Goal: Task Accomplishment & Management: Use online tool/utility

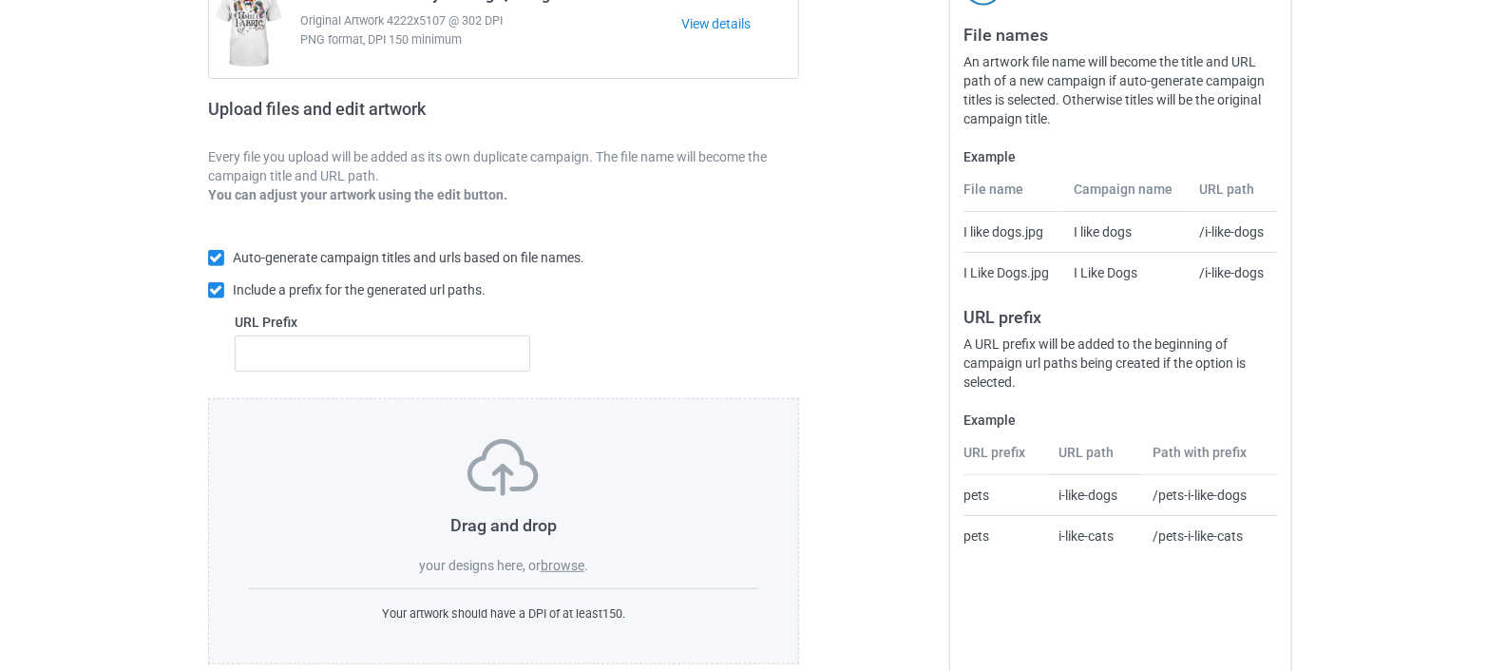
scroll to position [252, 0]
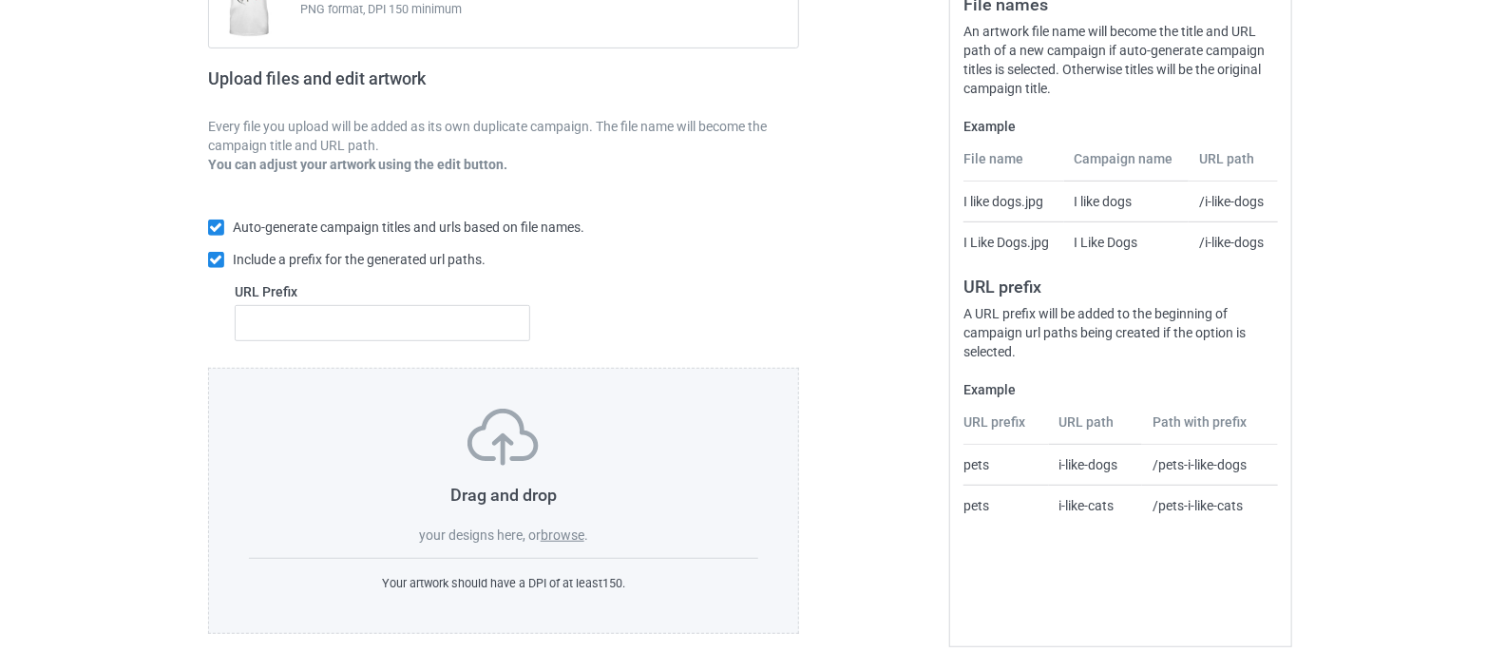
click at [563, 534] on label "browse" at bounding box center [563, 534] width 44 height 15
click at [0, 0] on input "browse" at bounding box center [0, 0] width 0 height 0
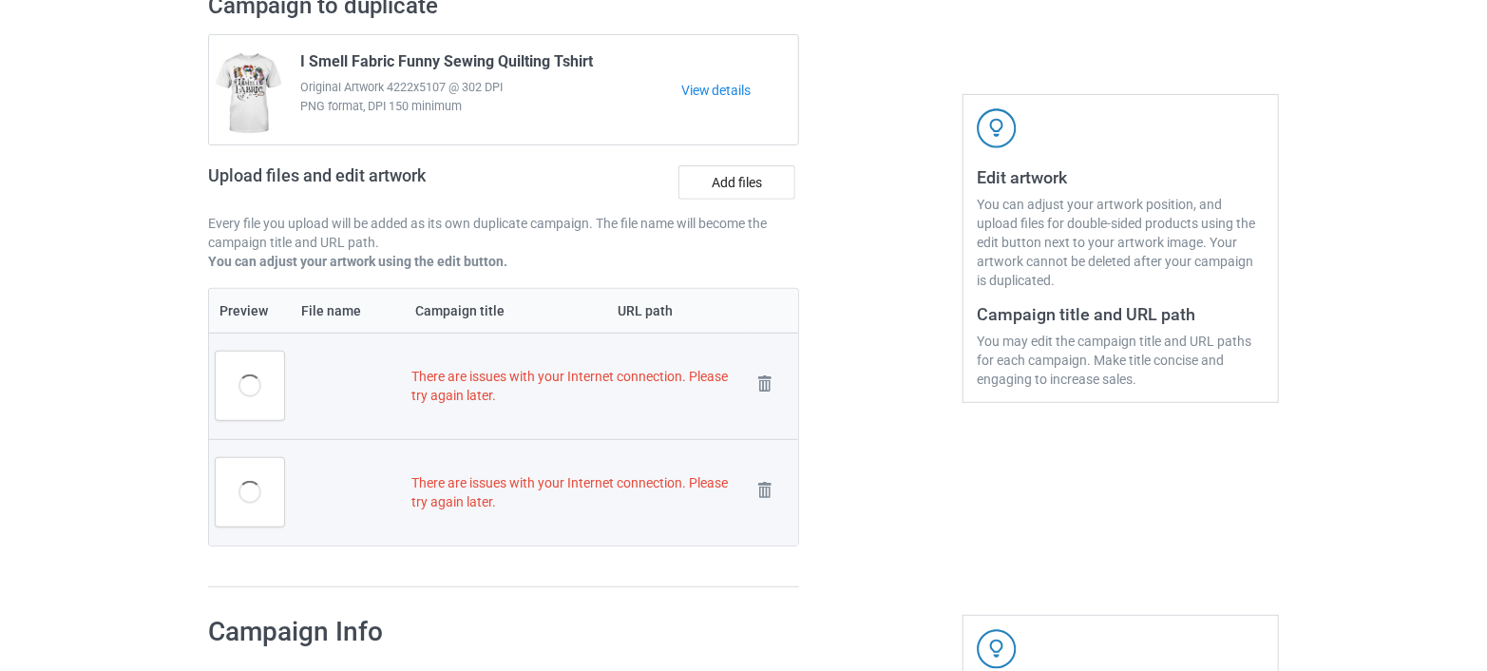
scroll to position [349, 0]
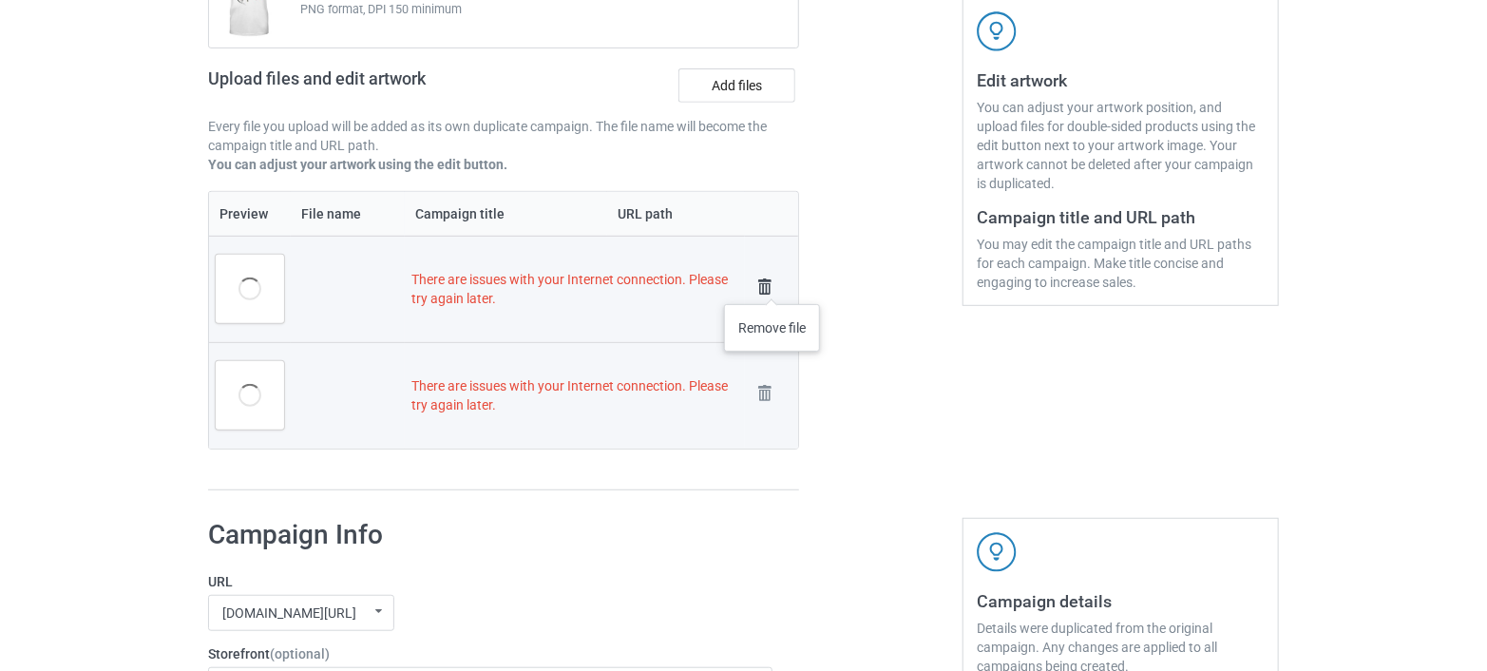
click at [772, 285] on img at bounding box center [765, 287] width 27 height 27
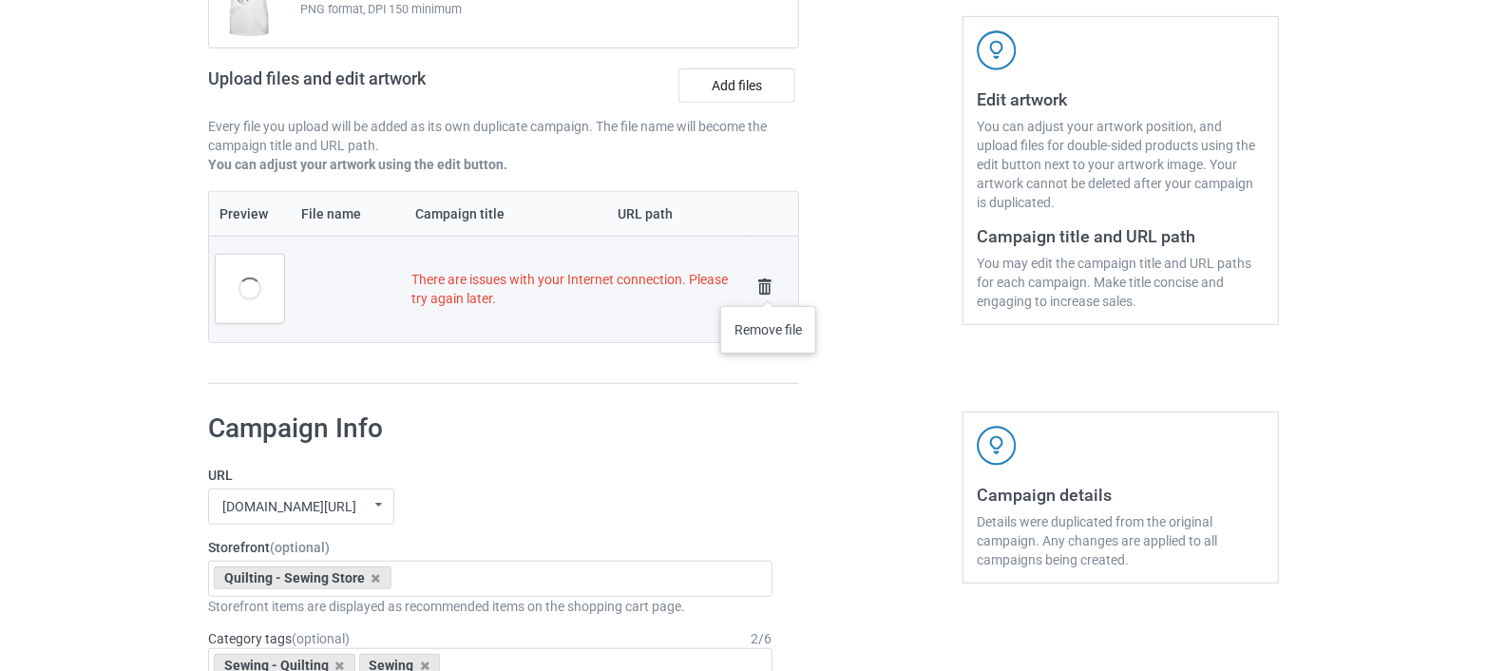
click at [769, 287] on img at bounding box center [765, 287] width 27 height 27
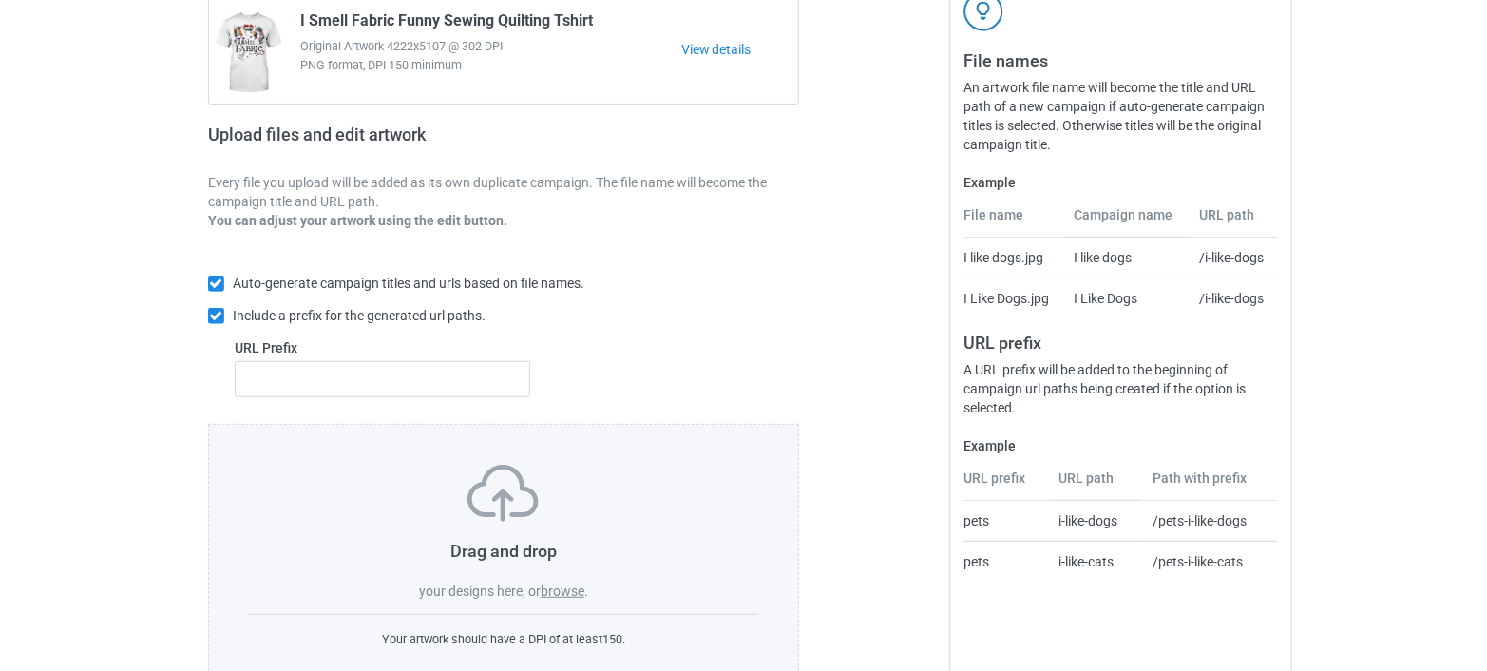
scroll to position [252, 0]
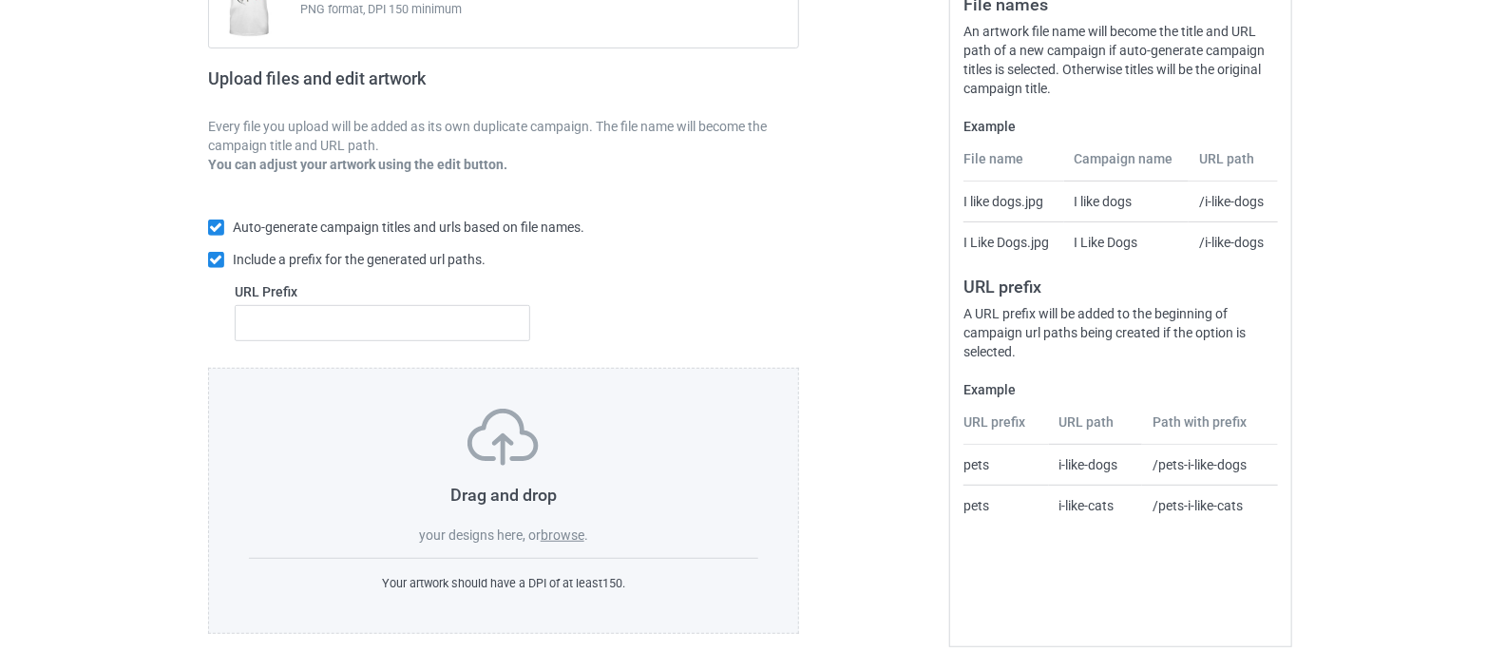
click at [559, 531] on label "browse" at bounding box center [563, 534] width 44 height 15
click at [0, 0] on input "browse" at bounding box center [0, 0] width 0 height 0
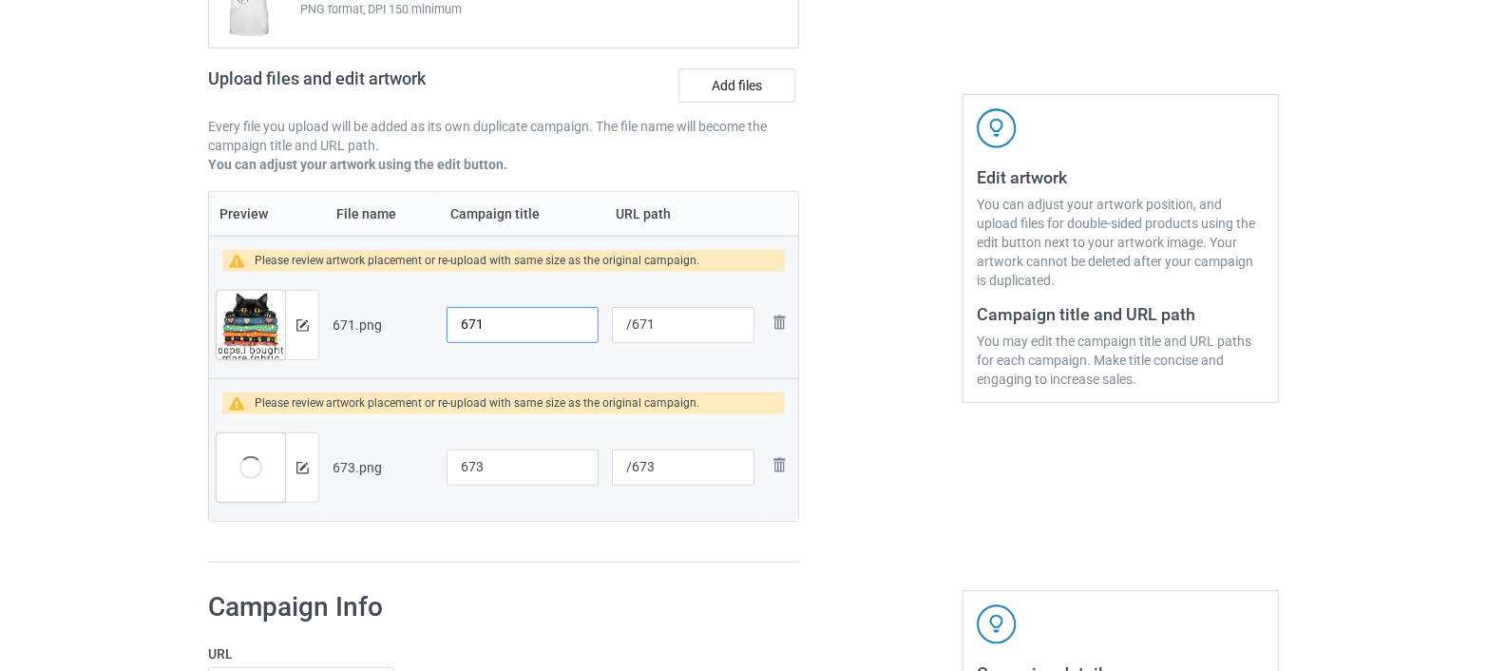
drag, startPoint x: 500, startPoint y: 324, endPoint x: 440, endPoint y: 328, distance: 60.0
click at [440, 328] on td "671" at bounding box center [522, 325] width 165 height 106
click at [545, 326] on input "Oops,I Bought more fabric" at bounding box center [523, 325] width 152 height 36
drag, startPoint x: 507, startPoint y: 314, endPoint x: 499, endPoint y: 333, distance: 20.8
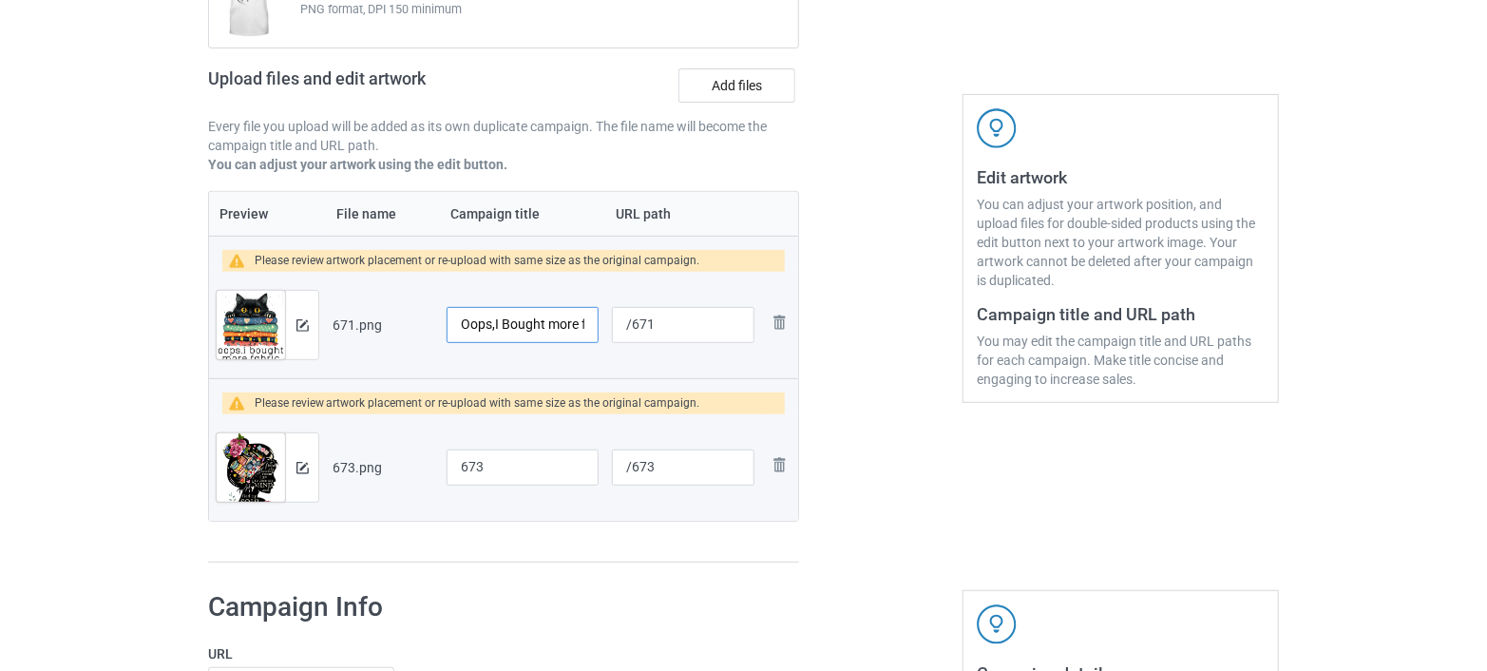
click at [499, 333] on input "Oops,I Bought more fabric" at bounding box center [523, 325] width 152 height 36
drag, startPoint x: 577, startPoint y: 324, endPoint x: 609, endPoint y: 322, distance: 32.4
click at [609, 322] on tr "Preview and edit artwork 671.png Oops,I bought more fabric /671 Remove file" at bounding box center [503, 325] width 589 height 106
type input "Oops,I bought more fabric"
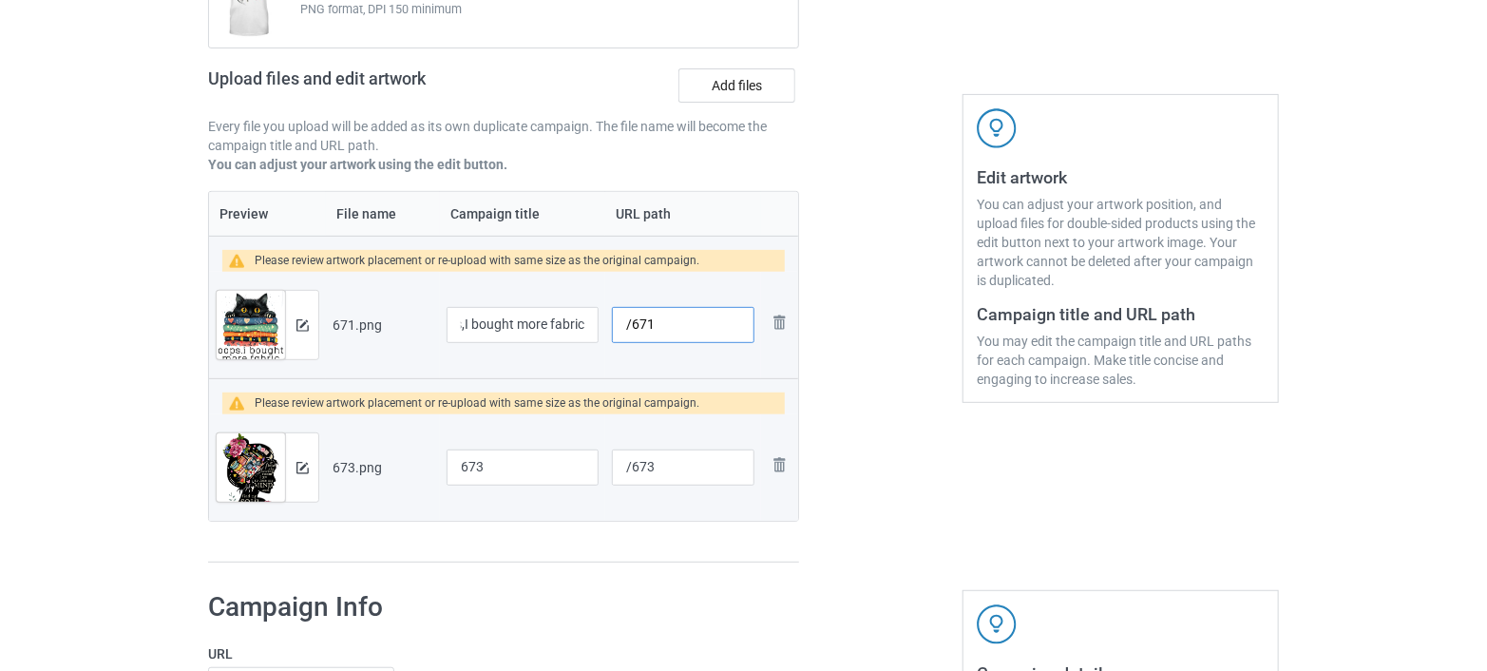
scroll to position [0, 0]
click at [655, 324] on input "/671" at bounding box center [683, 325] width 143 height 36
drag, startPoint x: 493, startPoint y: 319, endPoint x: 653, endPoint y: 337, distance: 160.6
click at [653, 337] on tr "Preview and edit artwork 671.png Oops,I bought more fabric /671 Remove file" at bounding box center [503, 325] width 589 height 106
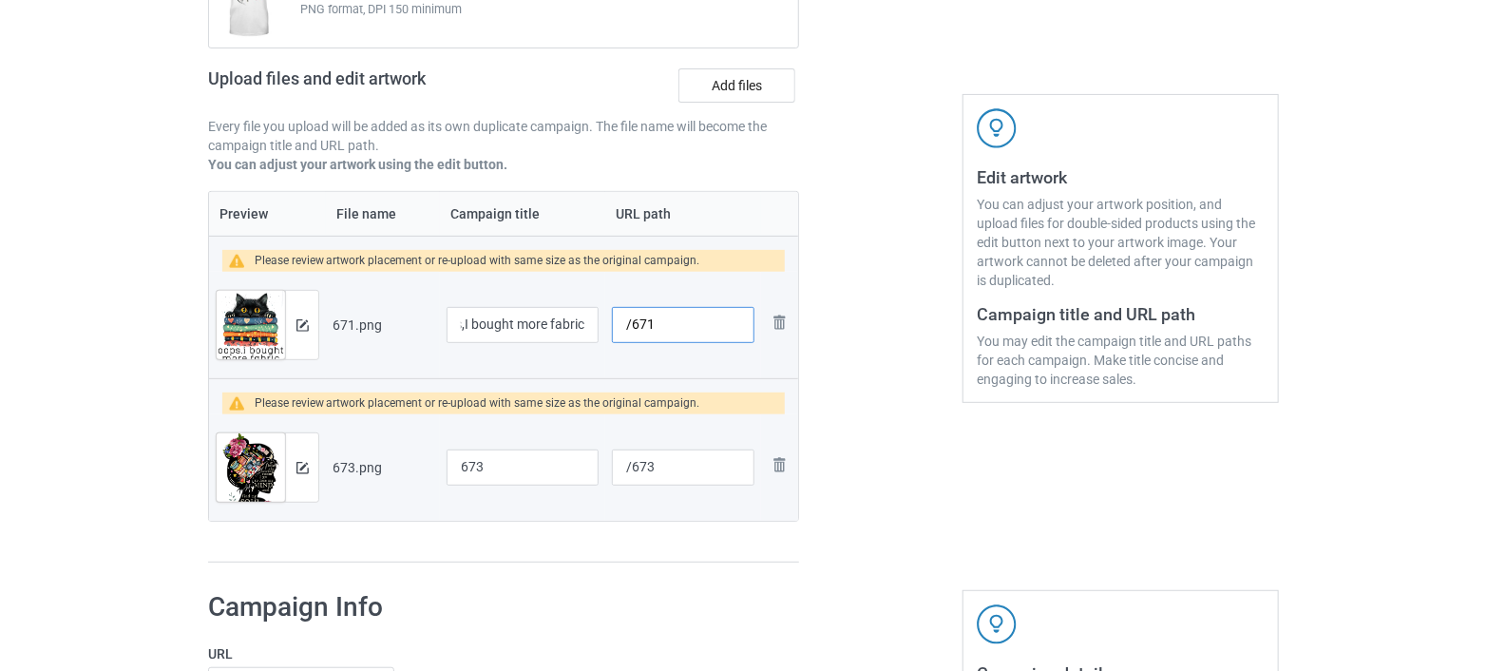
scroll to position [0, 0]
drag, startPoint x: 669, startPoint y: 323, endPoint x: 572, endPoint y: 333, distance: 97.5
click at [572, 333] on tr "Preview and edit artwork 671.png Oops,I bought more fabric /671 Remove file" at bounding box center [503, 325] width 589 height 106
paste input "i bought more fabric"
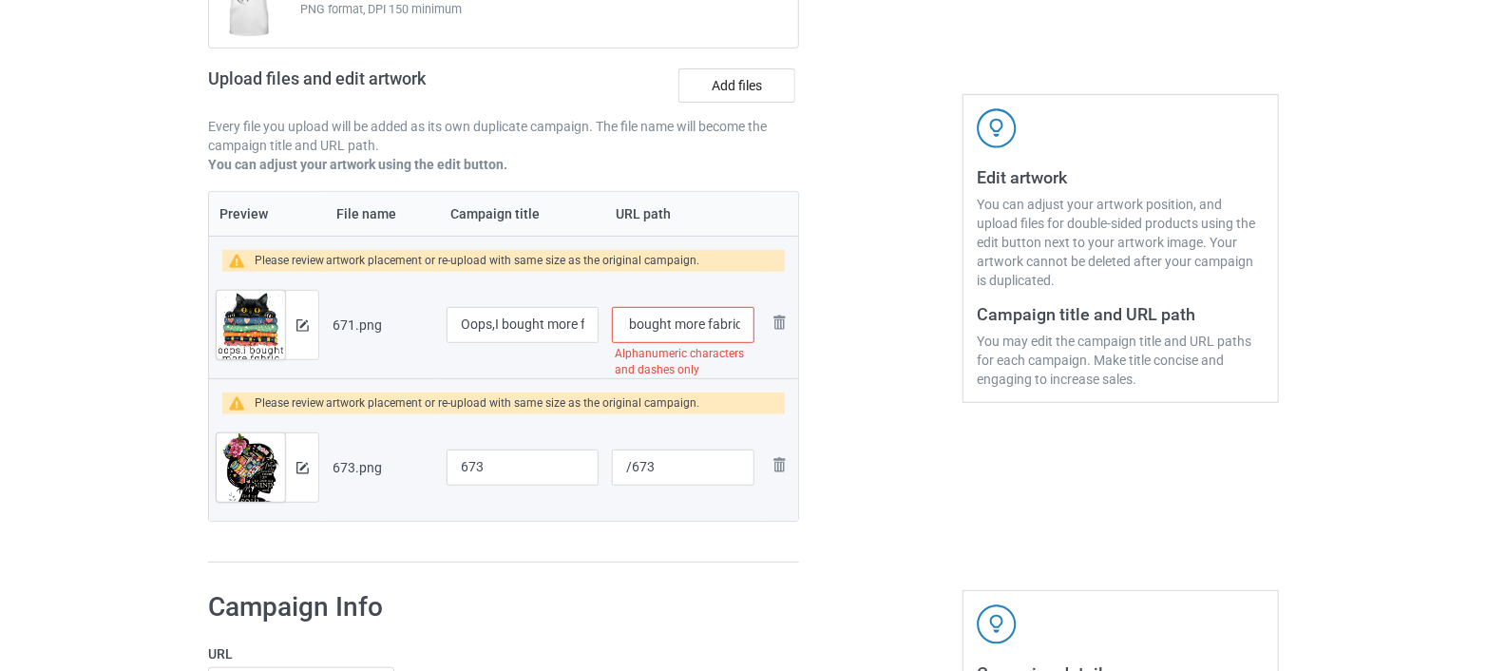
click at [707, 328] on input "/i bought more fabric" at bounding box center [683, 325] width 143 height 36
click at [676, 320] on input "/i bought more-fabric" at bounding box center [683, 325] width 143 height 36
click at [633, 320] on input "/i bought-more-fabric" at bounding box center [683, 325] width 143 height 36
type input "/i-bought-more-fabric"
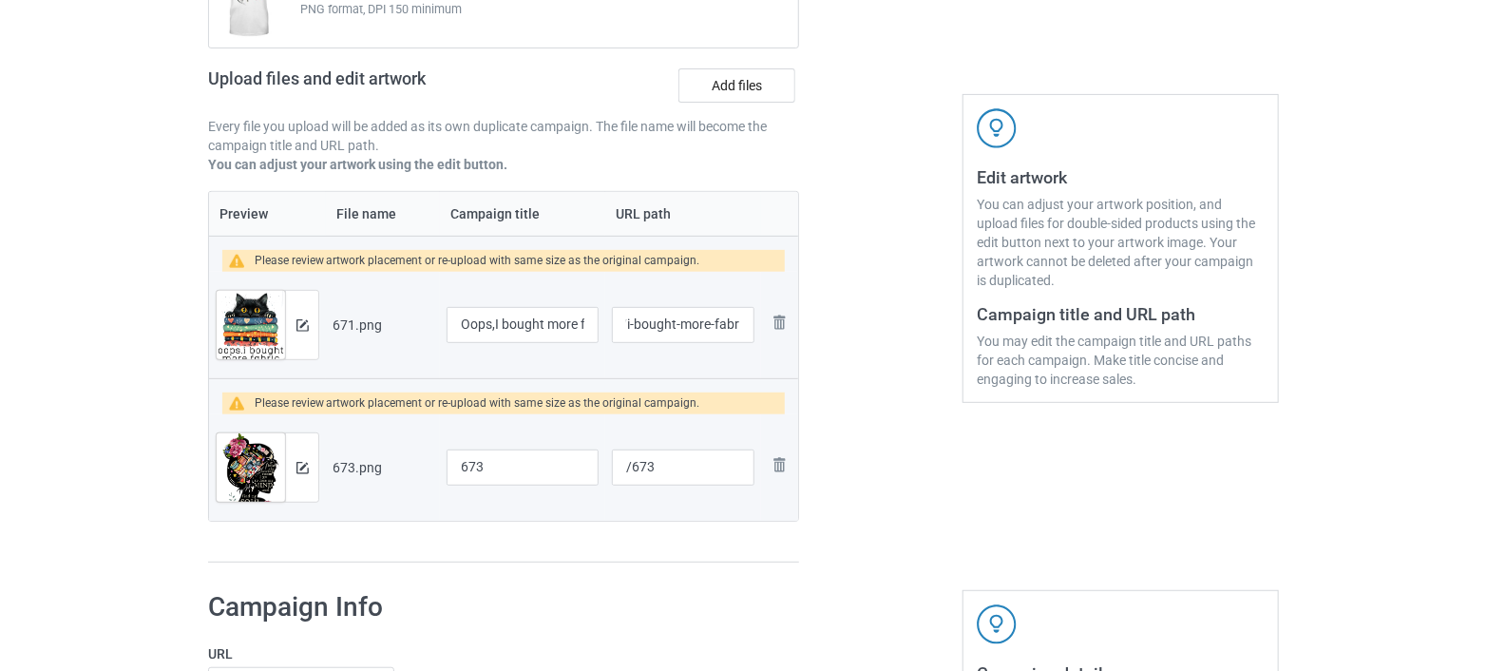
scroll to position [0, 0]
click at [879, 337] on div at bounding box center [880, 228] width 137 height 695
drag, startPoint x: 505, startPoint y: 453, endPoint x: 385, endPoint y: 466, distance: 121.3
click at [385, 466] on tr "Preview and edit artwork 673.png 673 /673 Remove file" at bounding box center [503, 467] width 589 height 106
paste input "And Into The Sewing Room I Go To Lose My Mind & Find My Soul"
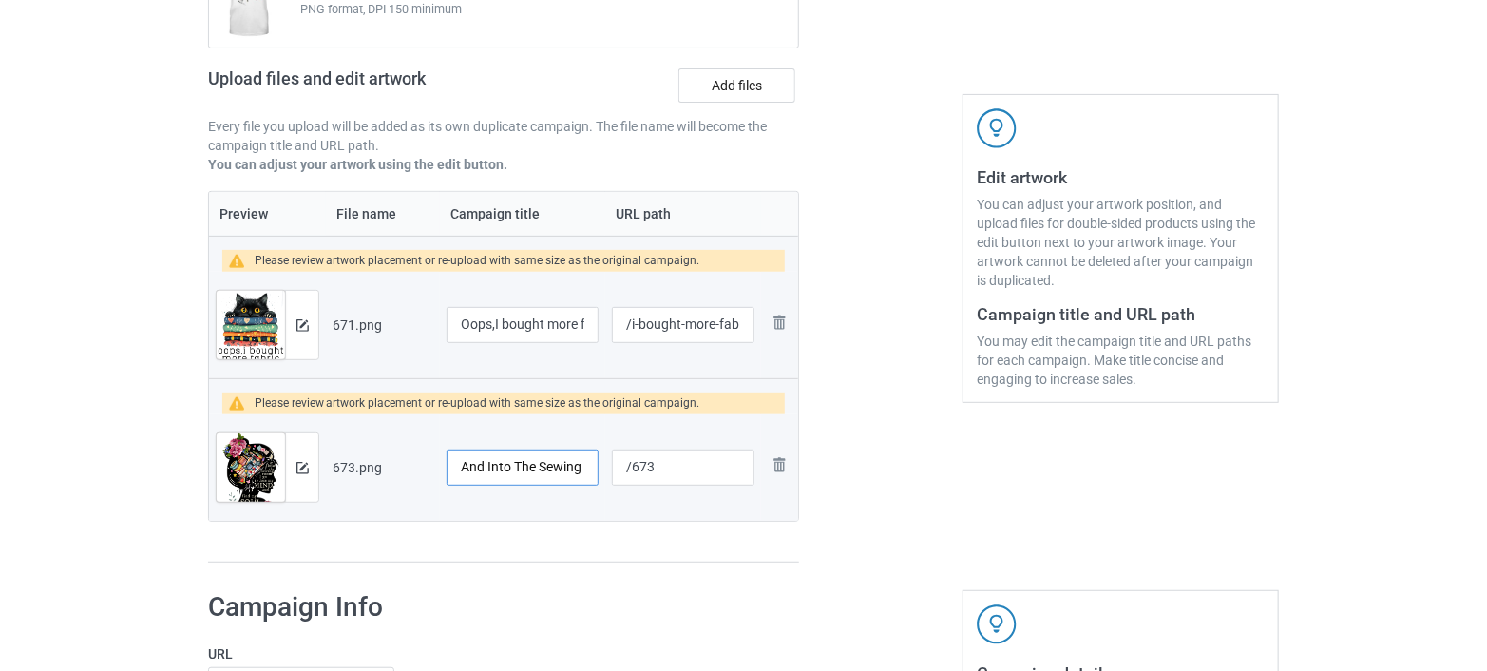
scroll to position [0, 257]
type input "And Into The Sewing Room I Go To Lose My Mind & Find My Soul"
drag, startPoint x: 676, startPoint y: 466, endPoint x: 617, endPoint y: 462, distance: 59.1
click at [617, 462] on input "/673" at bounding box center [683, 467] width 143 height 36
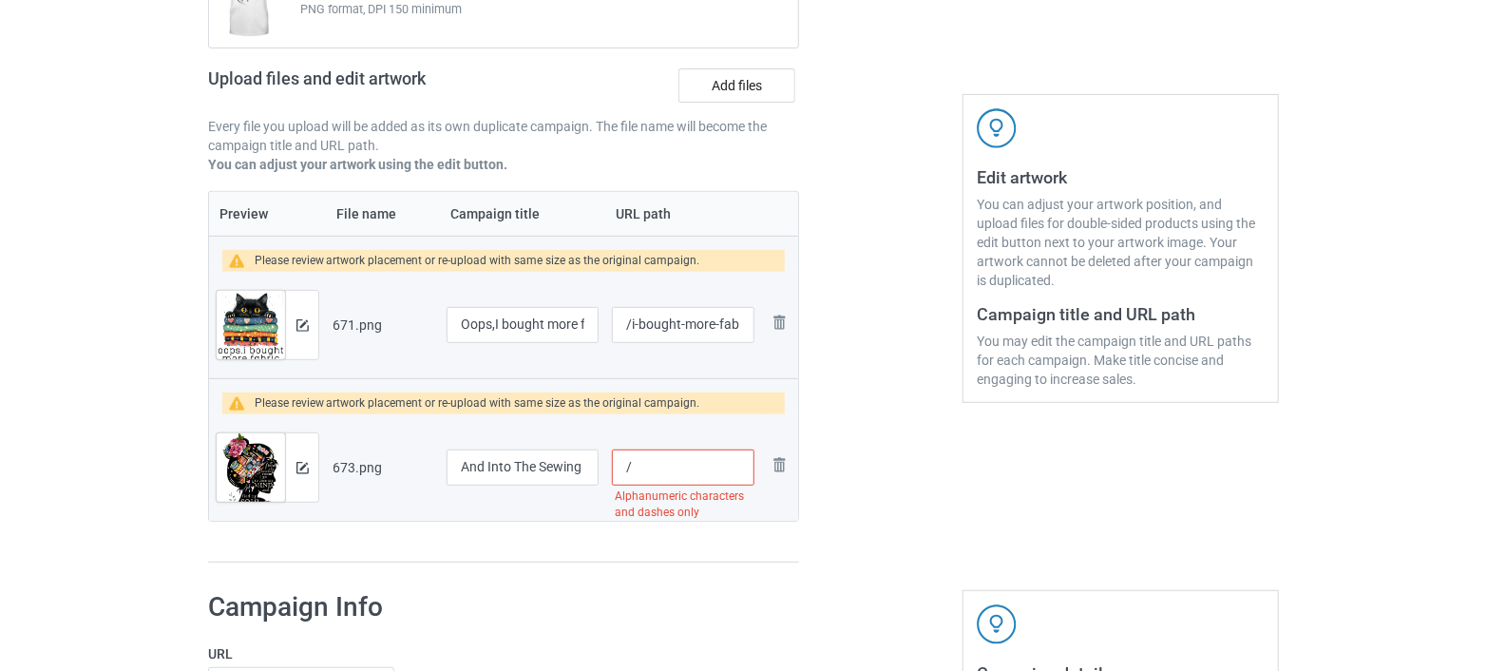
paste input "into the sewing room quilting"
click at [695, 464] on input "/into the sewing room quilting" at bounding box center [683, 467] width 143 height 36
type input "/into-the-sewing-room-quilting"
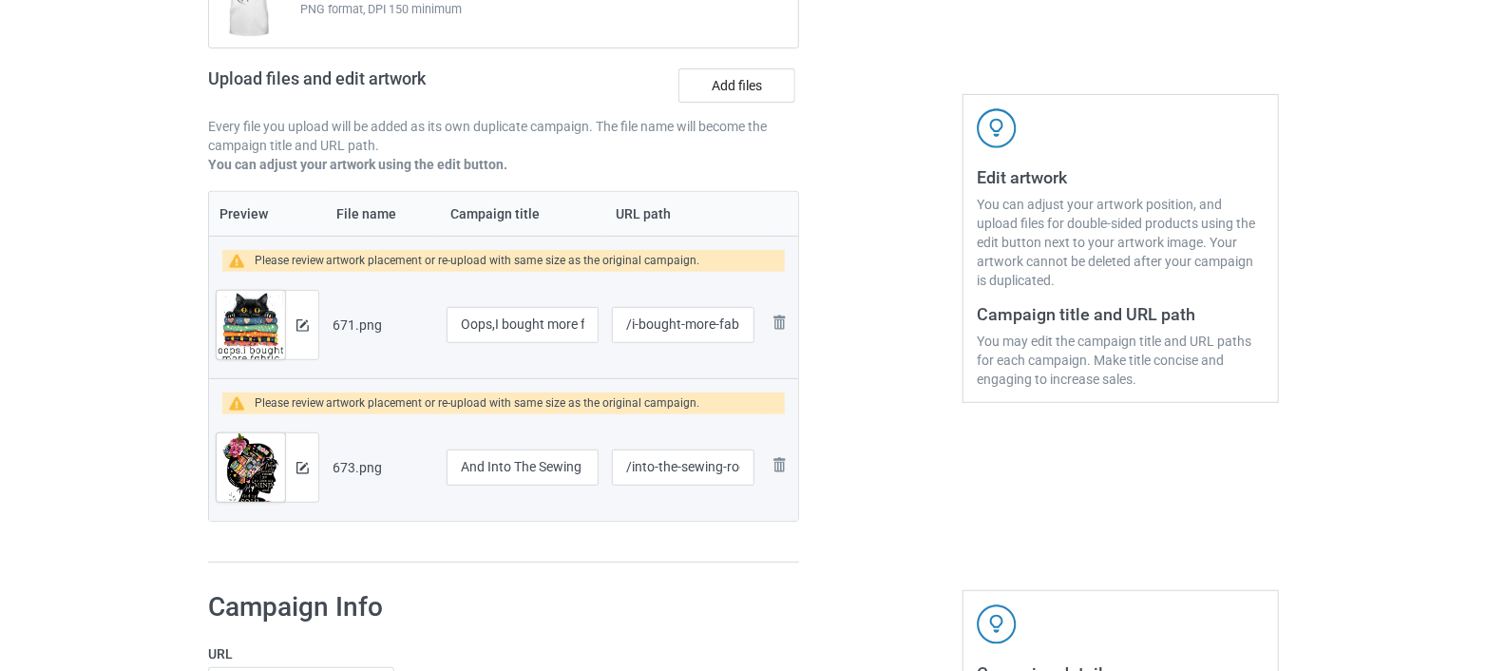
click at [875, 481] on div at bounding box center [880, 228] width 137 height 695
click at [300, 463] on img at bounding box center [302, 468] width 12 height 12
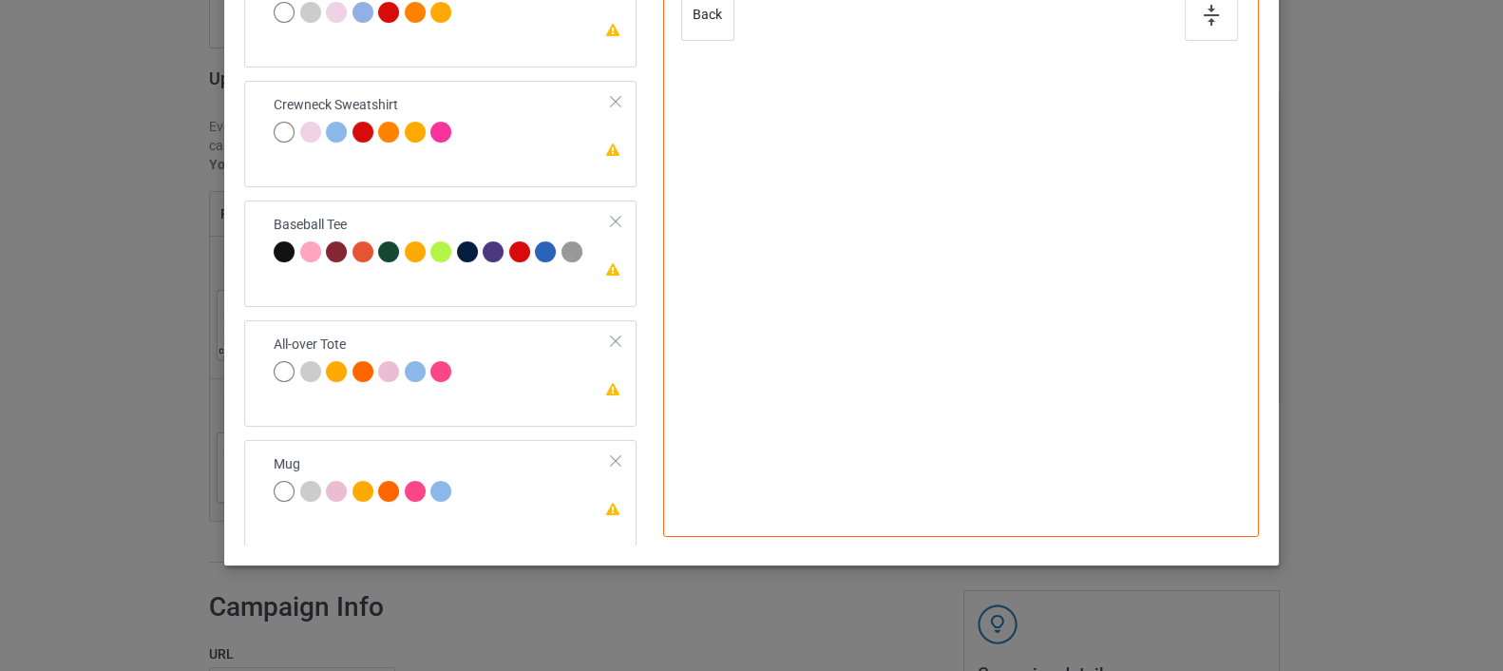
scroll to position [425, 0]
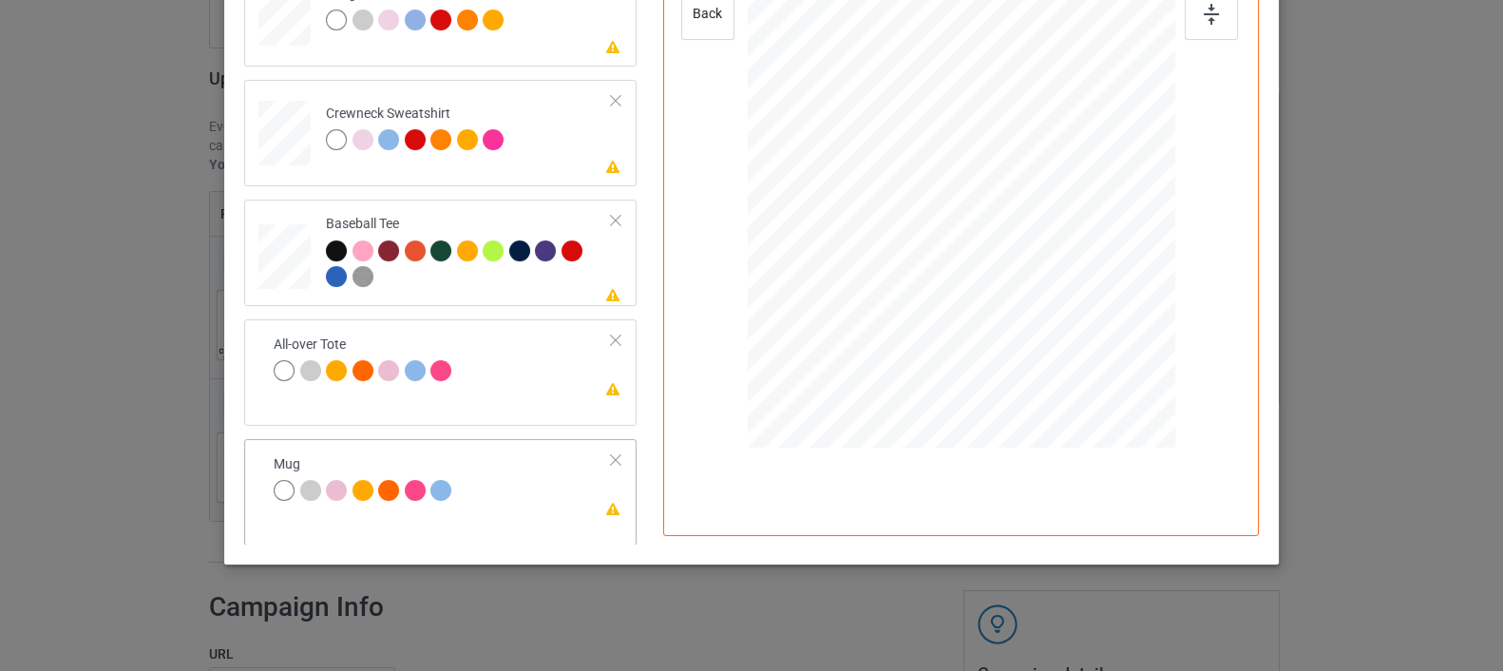
click at [341, 462] on div "Mug" at bounding box center [365, 477] width 183 height 45
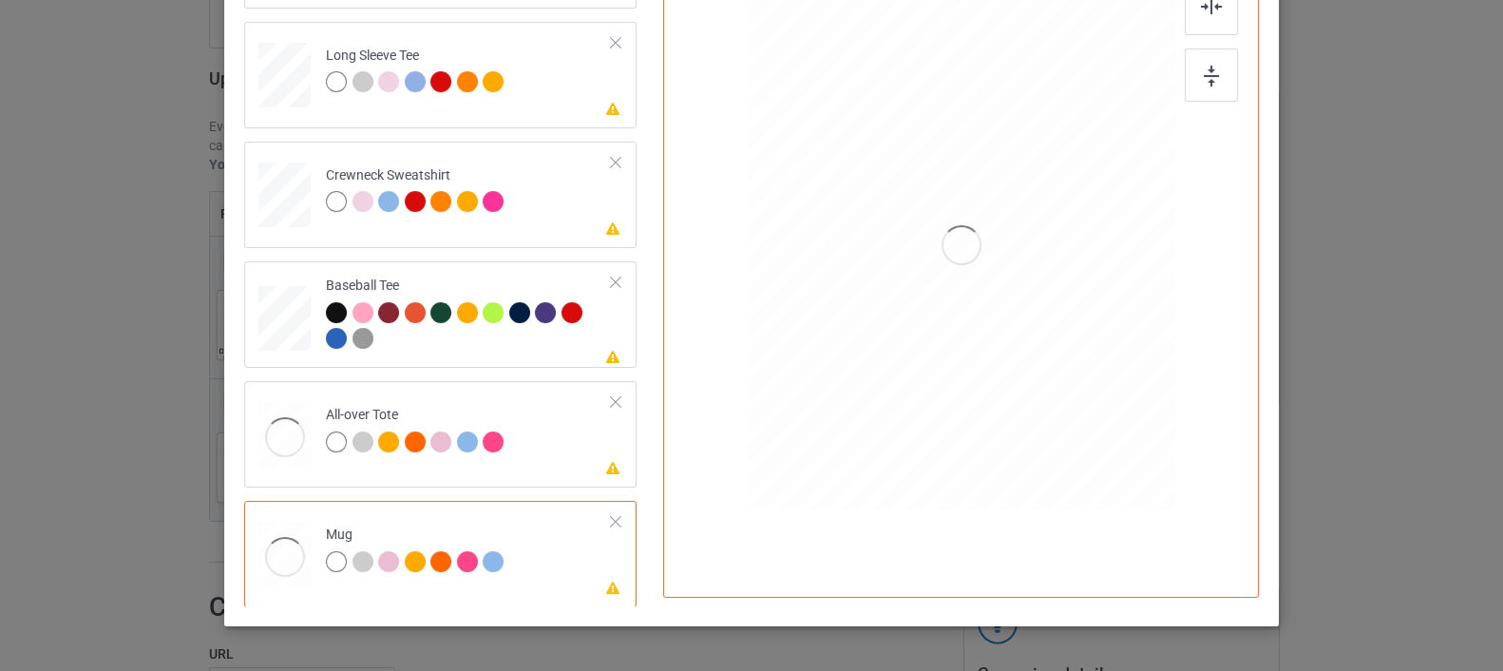
scroll to position [319, 0]
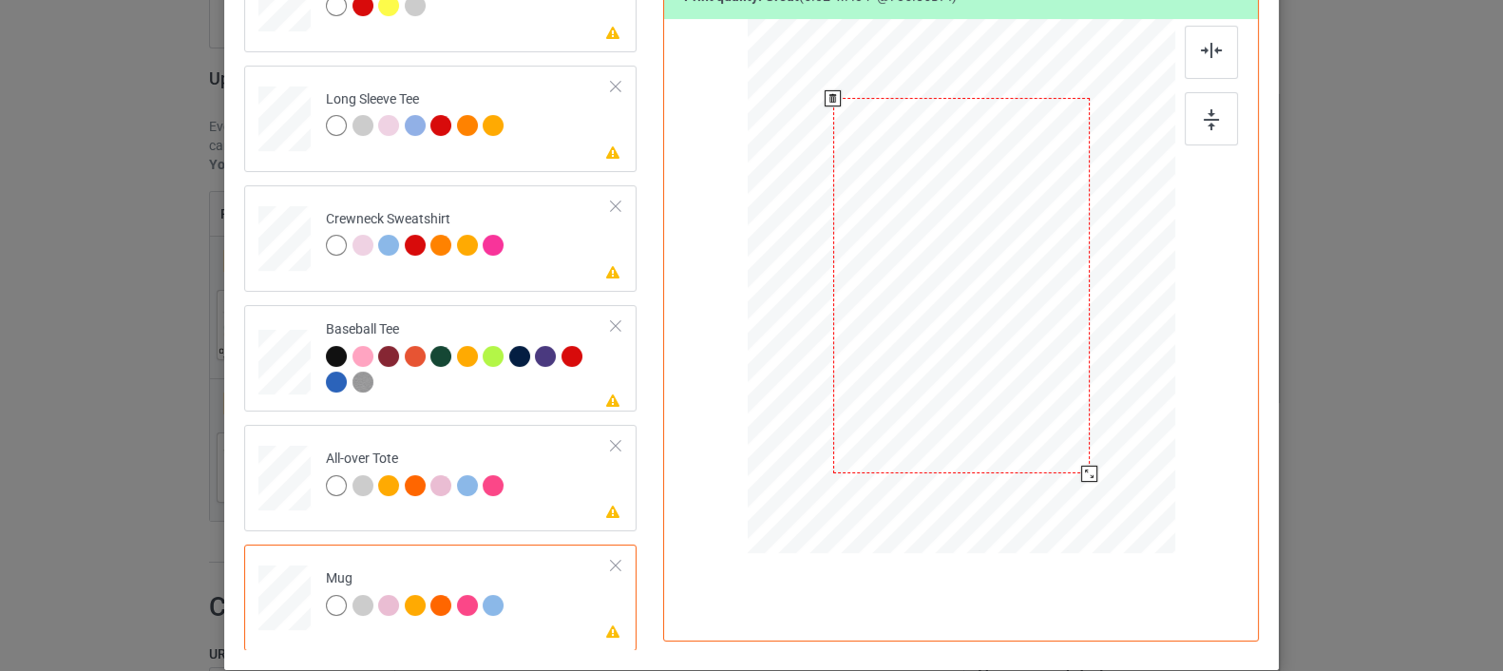
click at [1020, 309] on div at bounding box center [961, 285] width 257 height 375
drag, startPoint x: 1077, startPoint y: 468, endPoint x: 1026, endPoint y: 347, distance: 132.0
click at [1026, 347] on div at bounding box center [962, 286] width 428 height 178
drag, startPoint x: 977, startPoint y: 273, endPoint x: 1098, endPoint y: 274, distance: 121.6
click at [1098, 274] on div at bounding box center [1082, 287] width 109 height 160
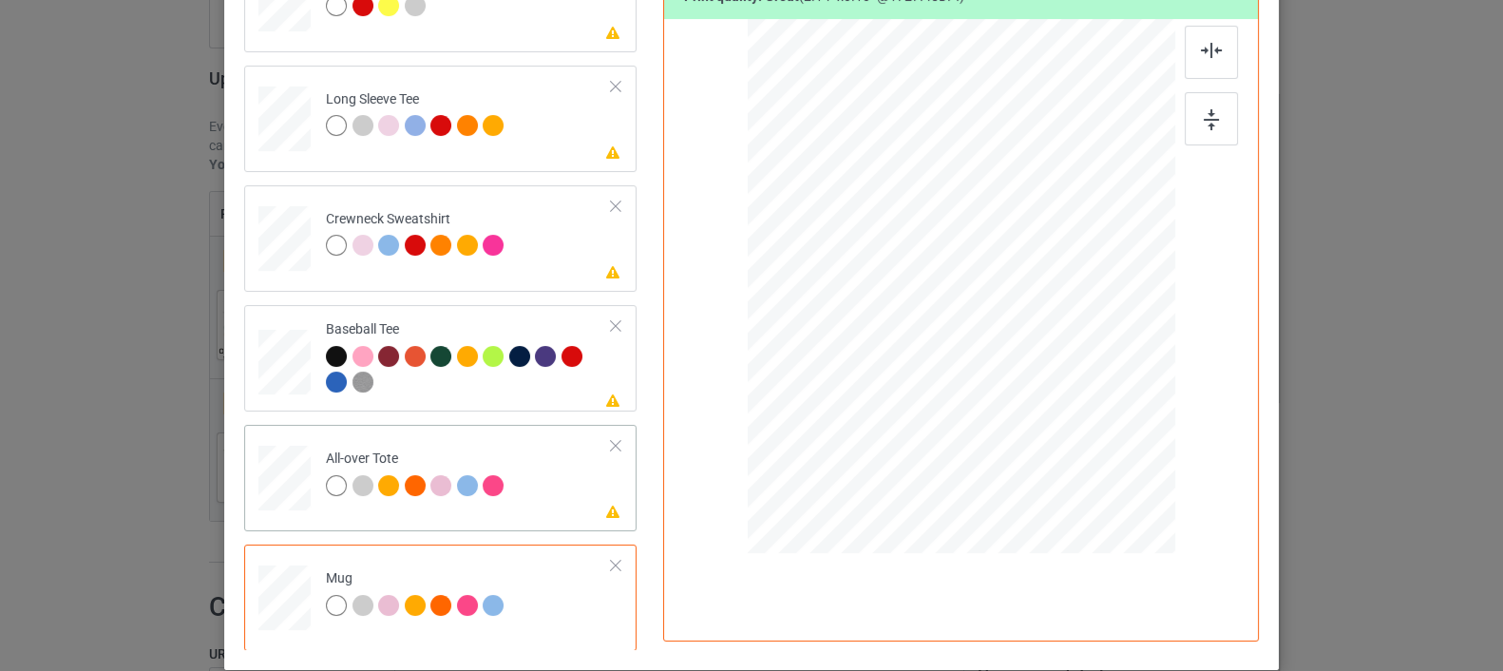
click at [1077, 437] on div at bounding box center [962, 286] width 428 height 428
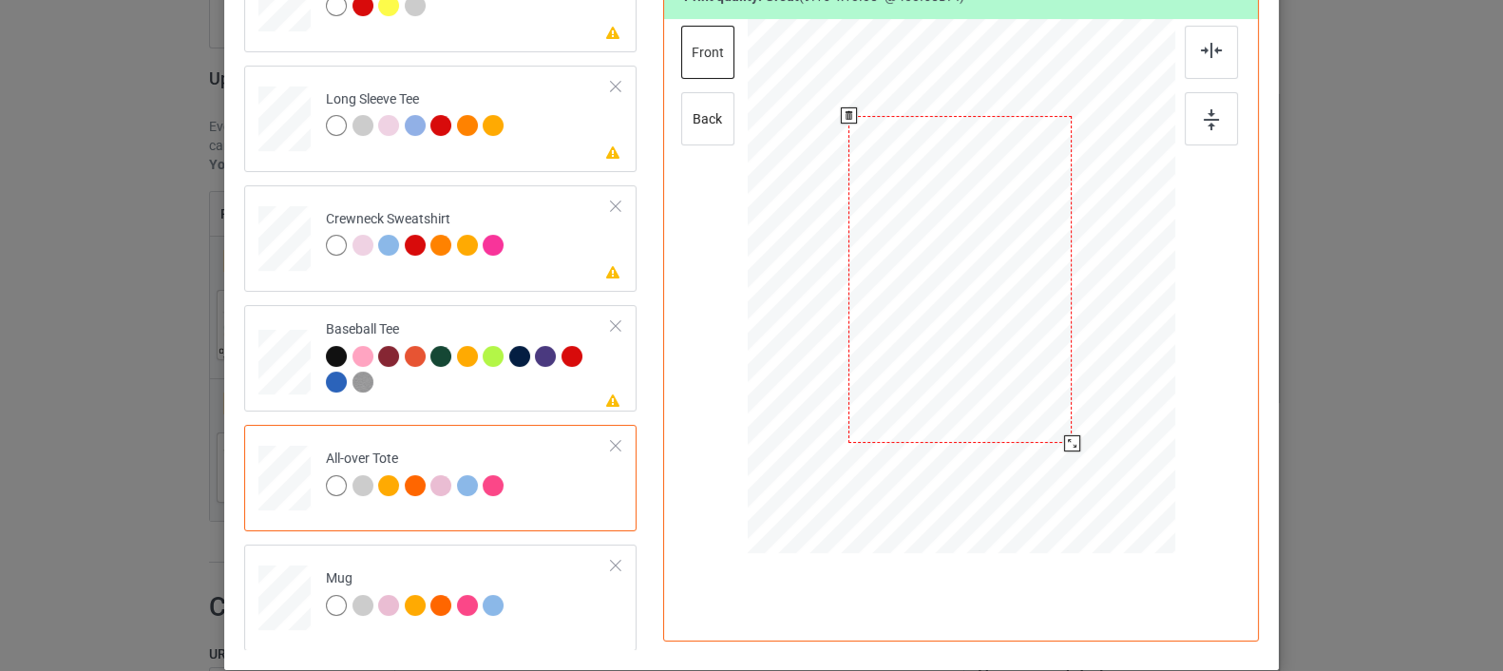
click at [1035, 323] on div at bounding box center [959, 279] width 223 height 327
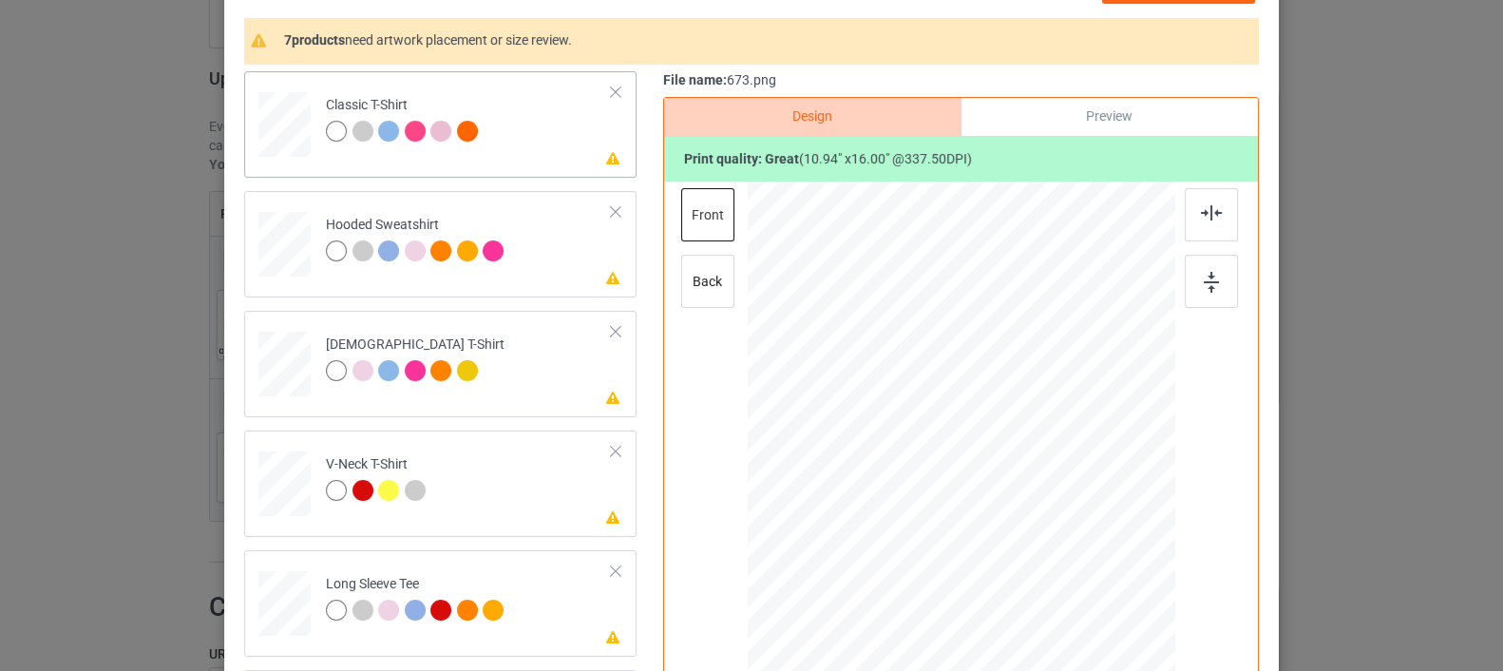
scroll to position [0, 0]
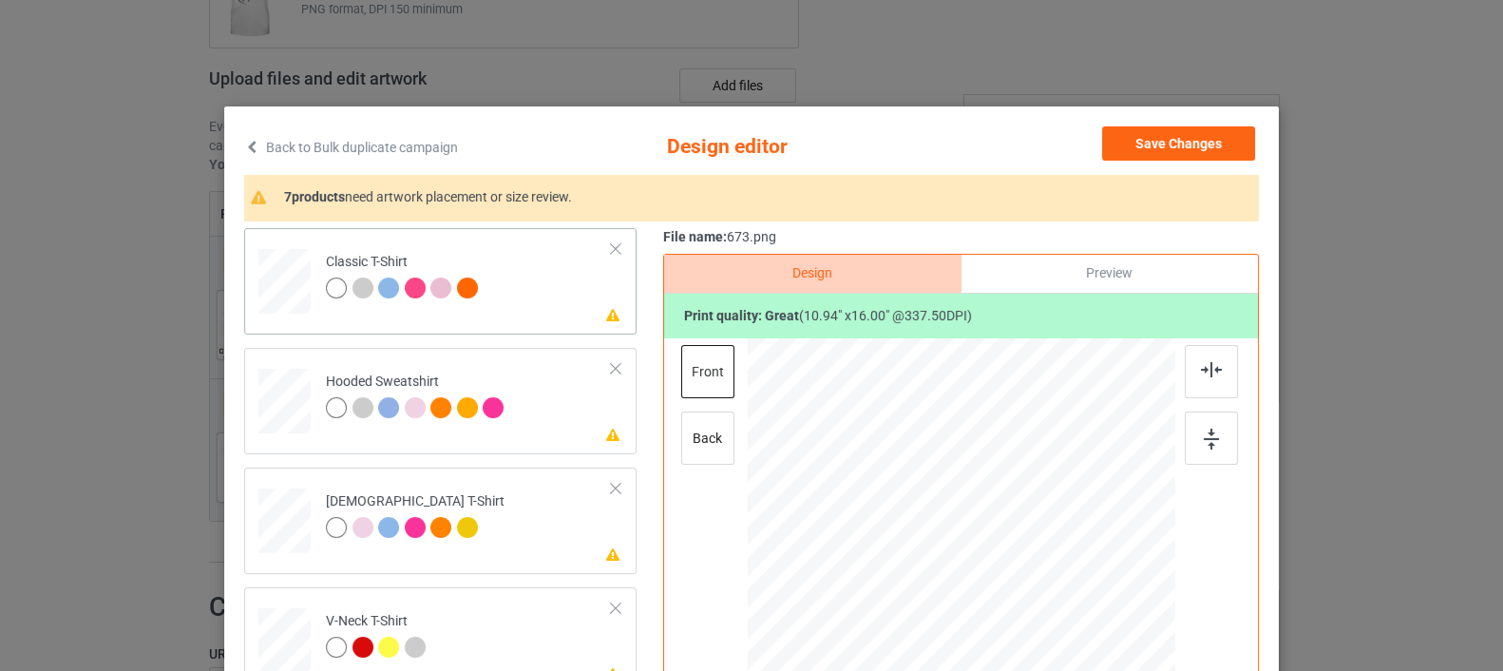
click at [276, 263] on div at bounding box center [286, 275] width 22 height 26
click at [1141, 151] on button "Save Changes" at bounding box center [1178, 143] width 153 height 34
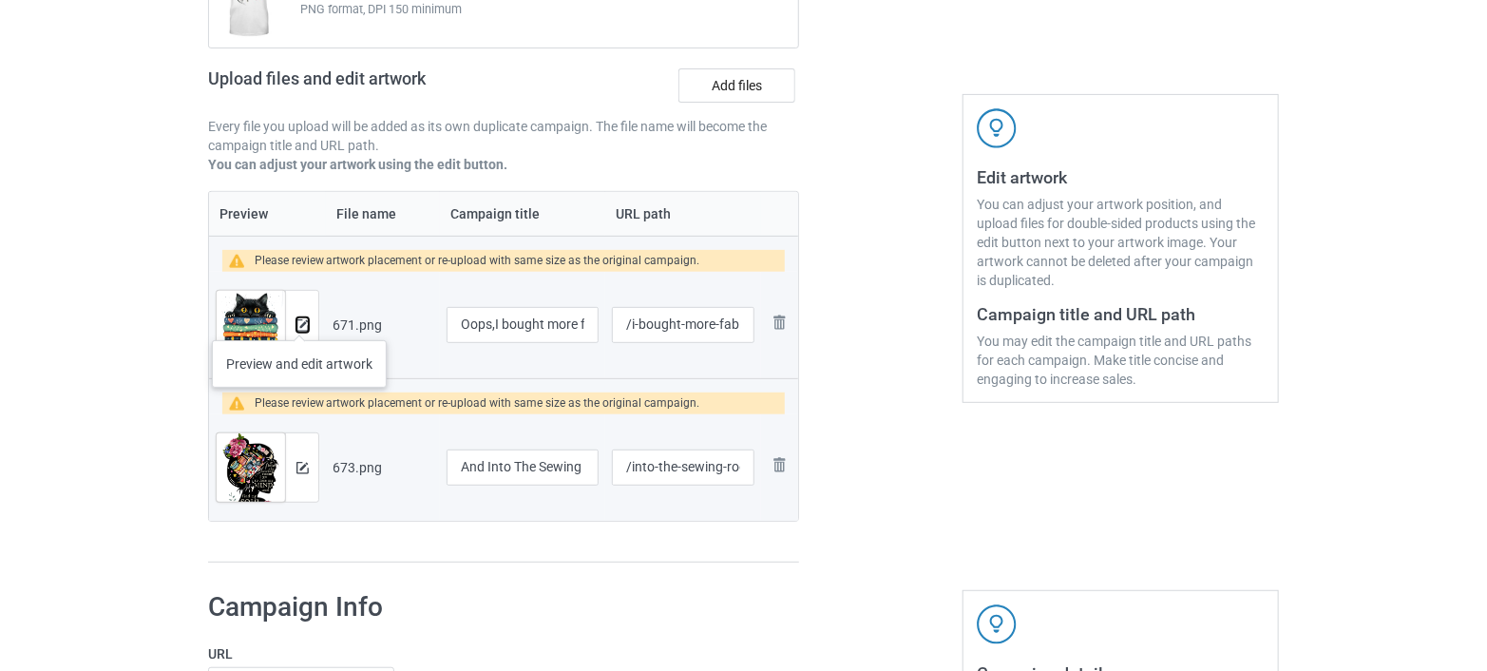
click at [299, 321] on img at bounding box center [302, 325] width 12 height 12
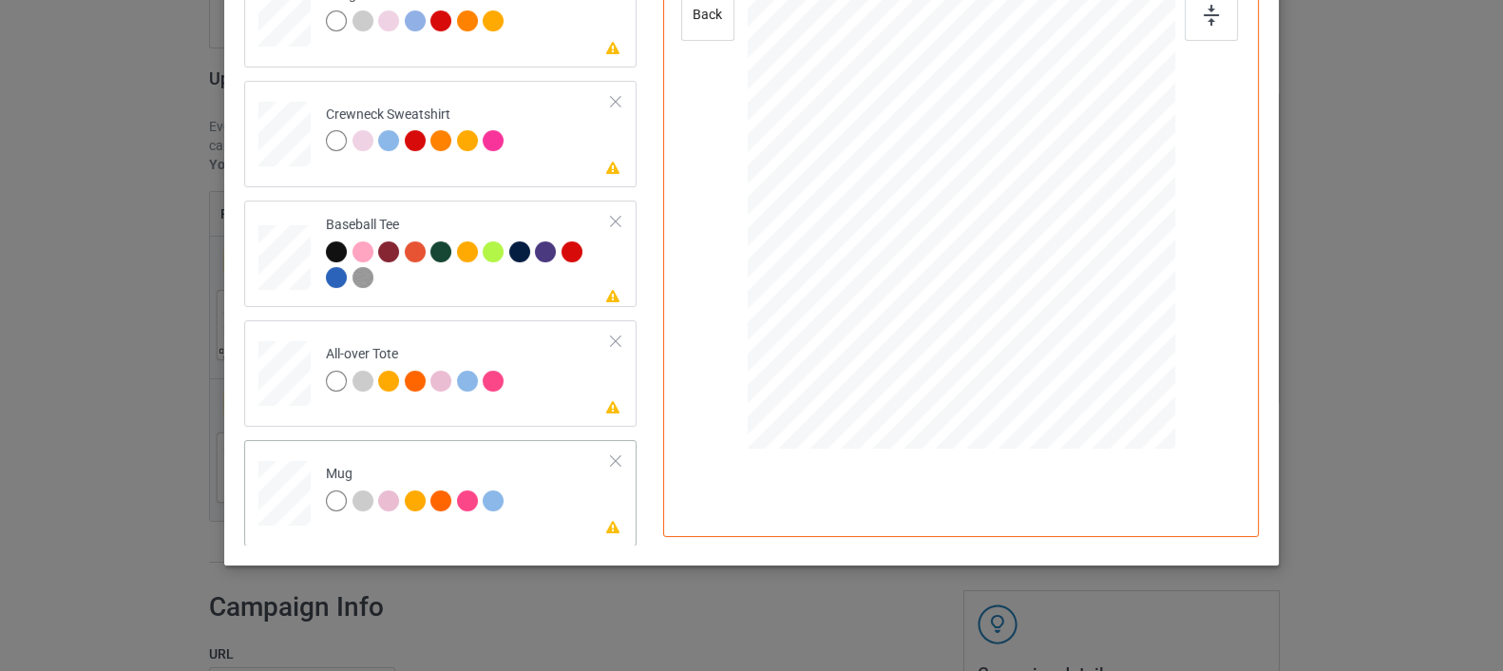
scroll to position [425, 0]
drag, startPoint x: 1077, startPoint y: 317, endPoint x: 1054, endPoint y: 205, distance: 114.6
click at [1054, 205] on div at bounding box center [962, 180] width 428 height 178
drag, startPoint x: 954, startPoint y: 202, endPoint x: 1063, endPoint y: 203, distance: 109.3
click at [1063, 203] on div at bounding box center [1070, 181] width 143 height 157
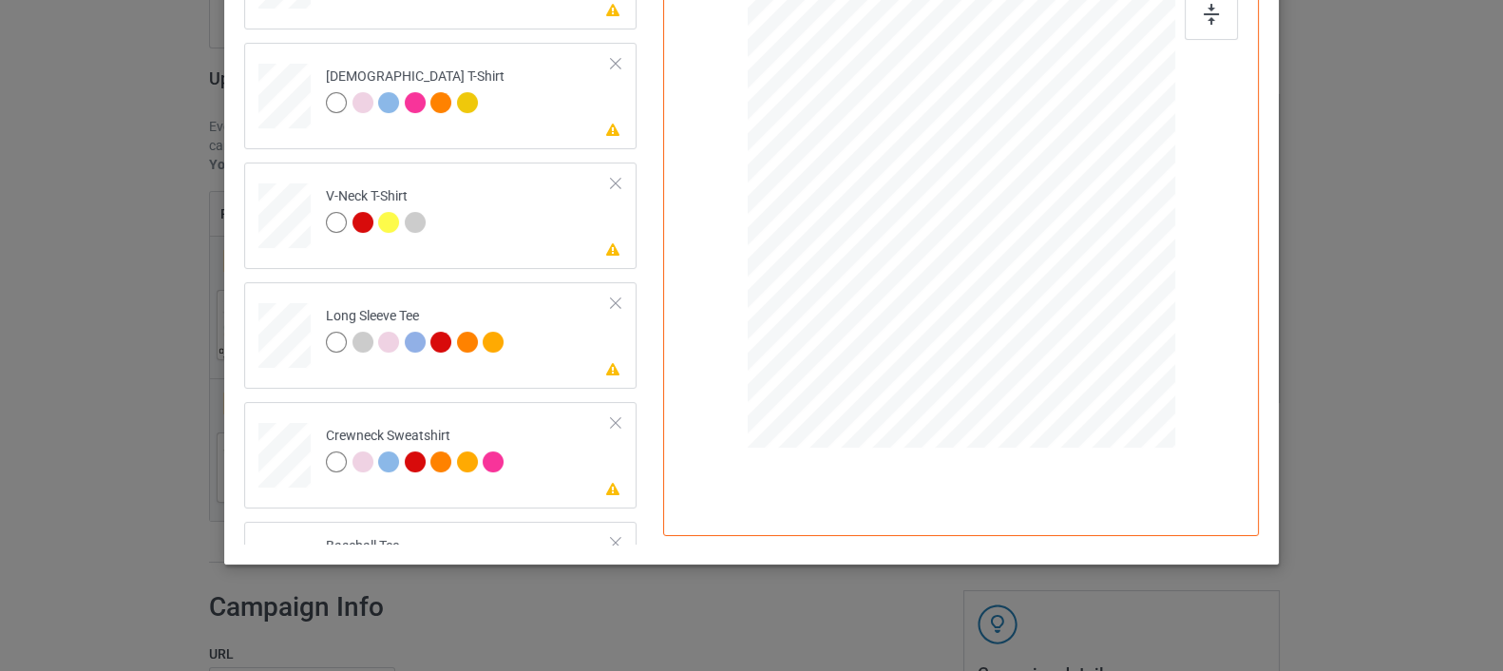
scroll to position [322, 0]
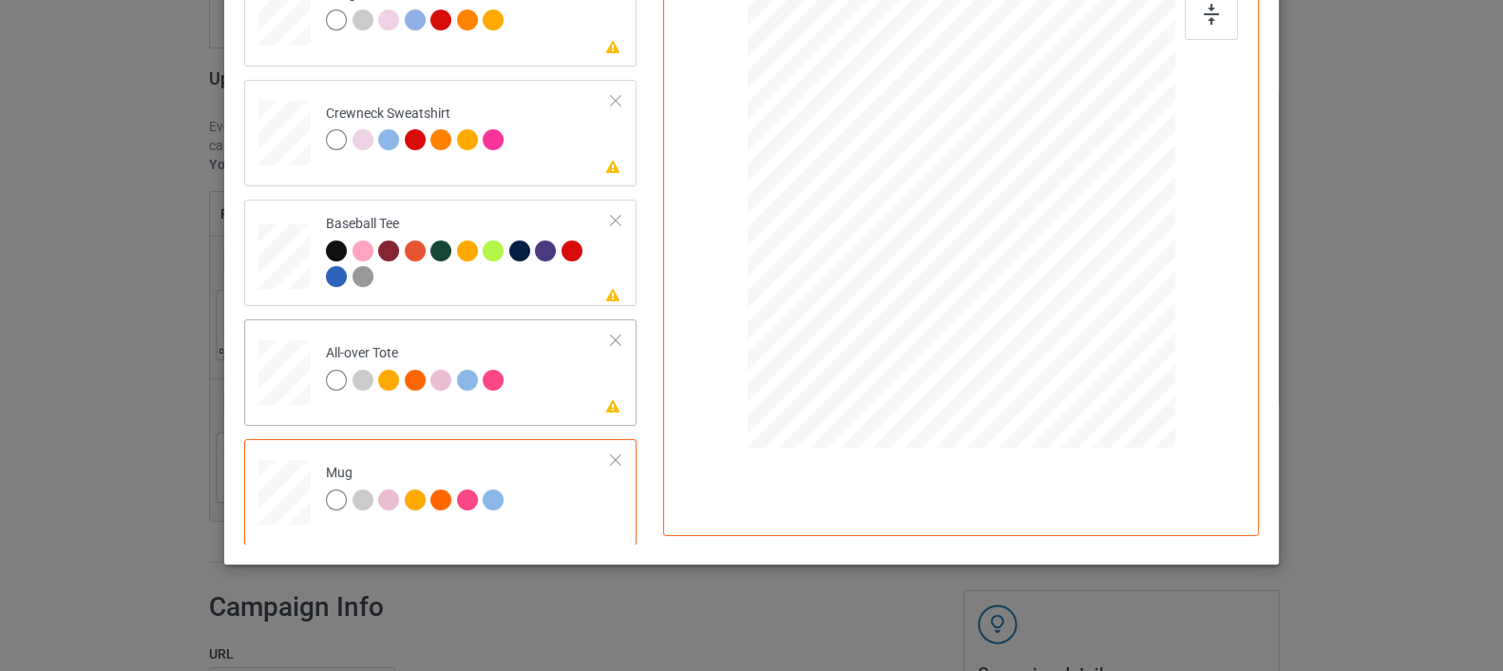
drag, startPoint x: 1086, startPoint y: 322, endPoint x: 1100, endPoint y: 325, distance: 14.5
click at [1100, 325] on div at bounding box center [962, 181] width 428 height 428
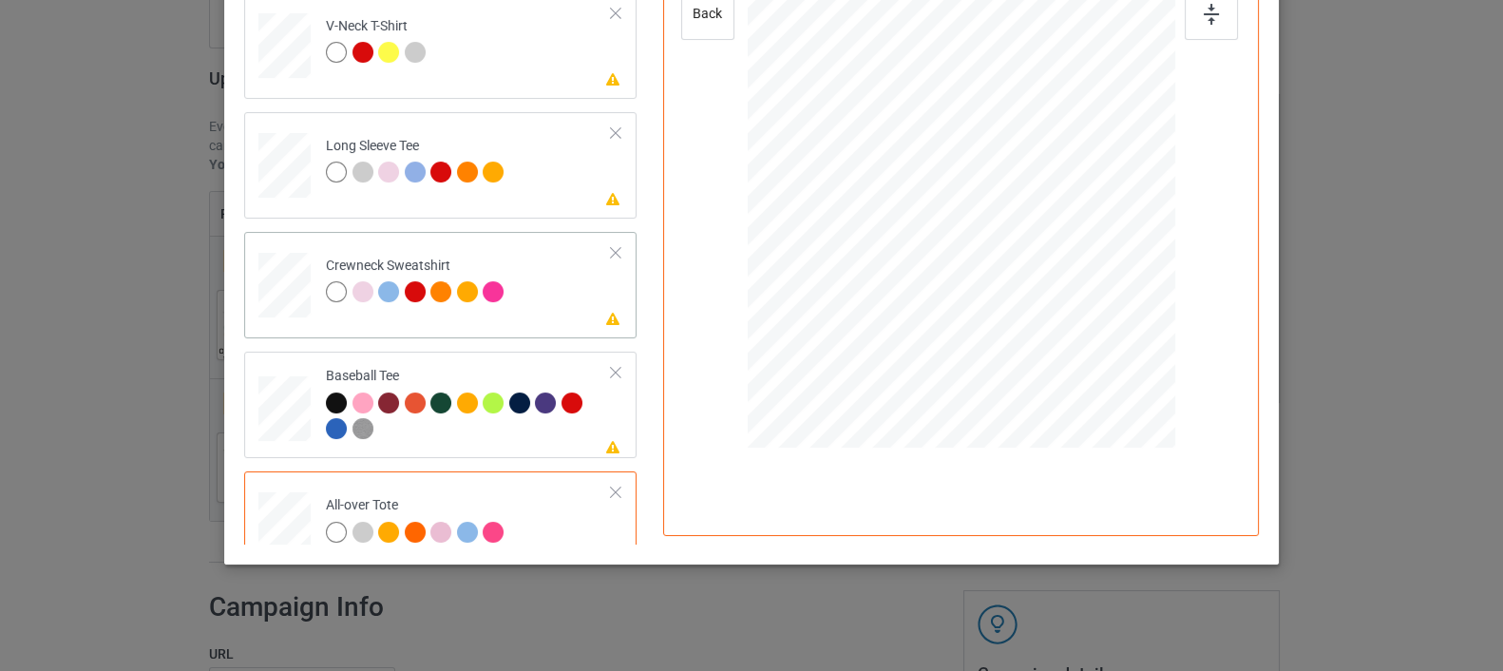
scroll to position [0, 0]
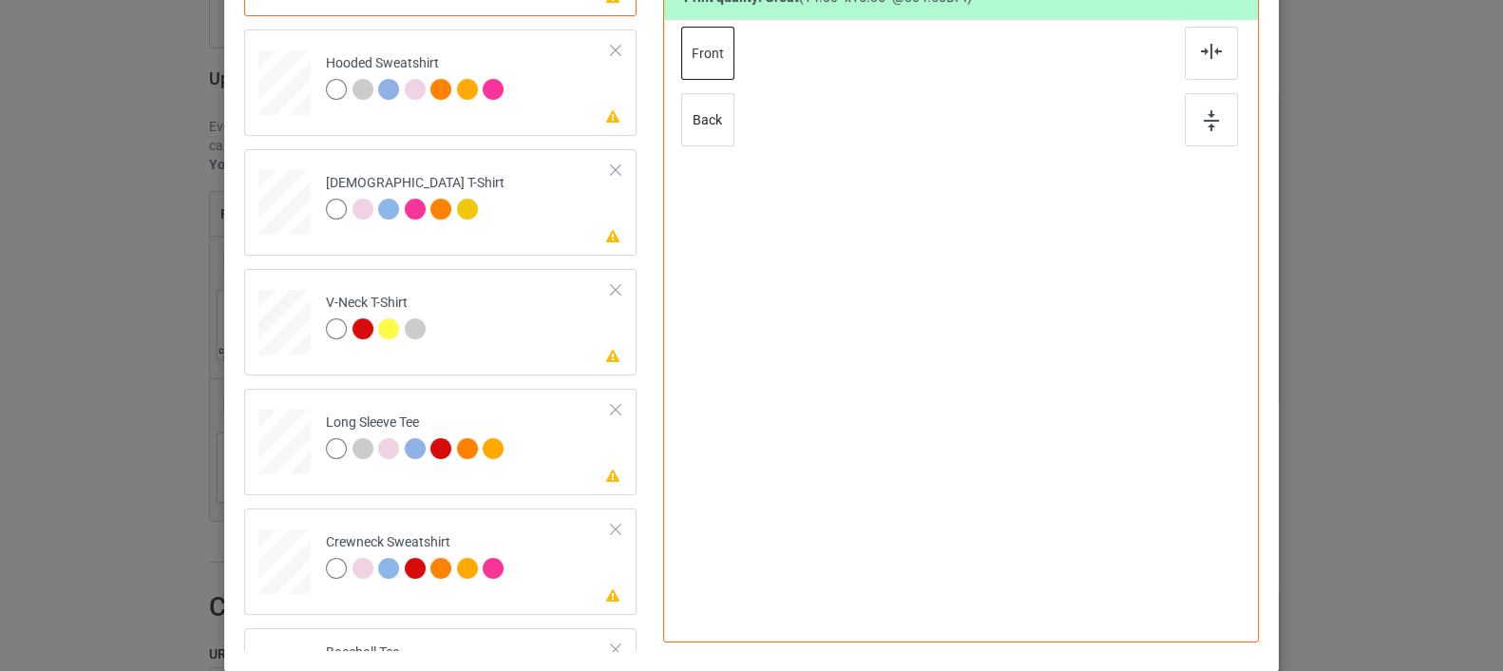
scroll to position [319, 0]
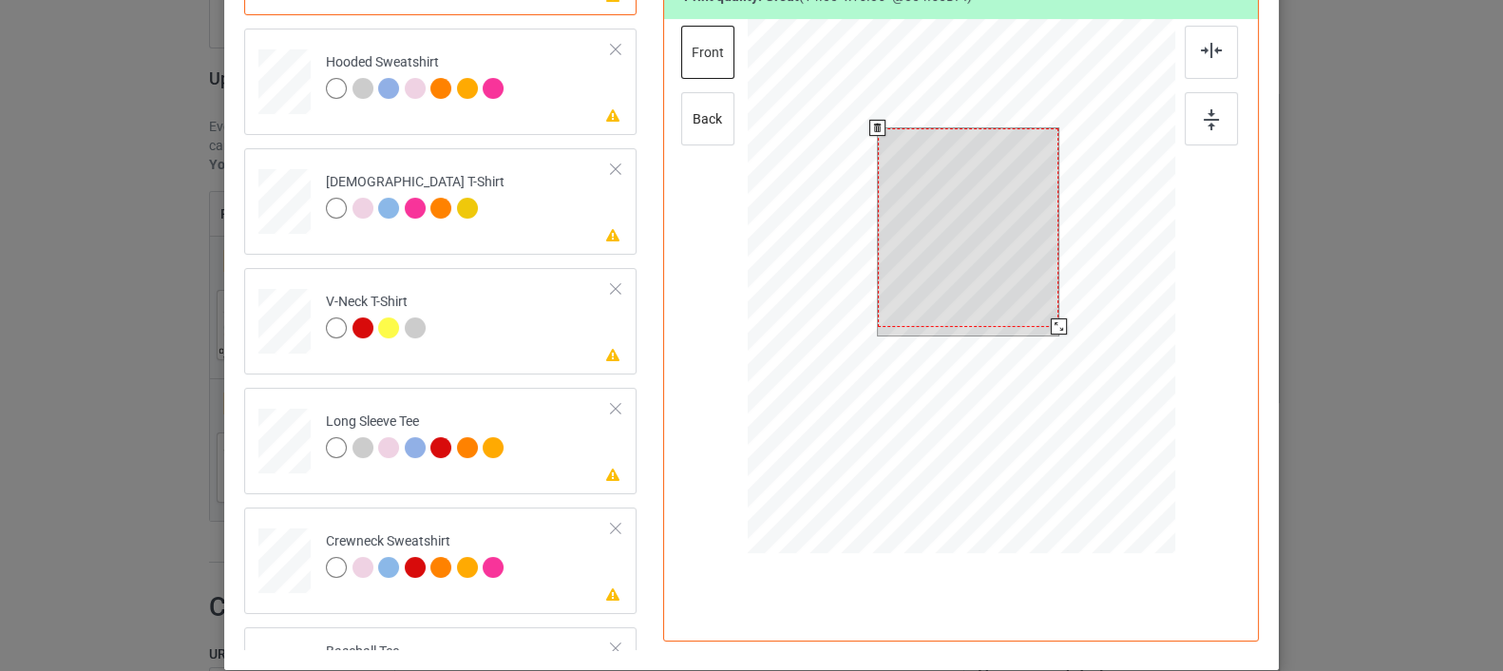
click at [1030, 317] on div at bounding box center [968, 227] width 181 height 199
drag, startPoint x: 1055, startPoint y: 328, endPoint x: 1048, endPoint y: 318, distance: 11.6
click at [1048, 318] on div at bounding box center [1050, 318] width 16 height 16
click at [1045, 320] on div at bounding box center [1052, 321] width 16 height 16
drag, startPoint x: 1031, startPoint y: 321, endPoint x: 1033, endPoint y: 296, distance: 24.8
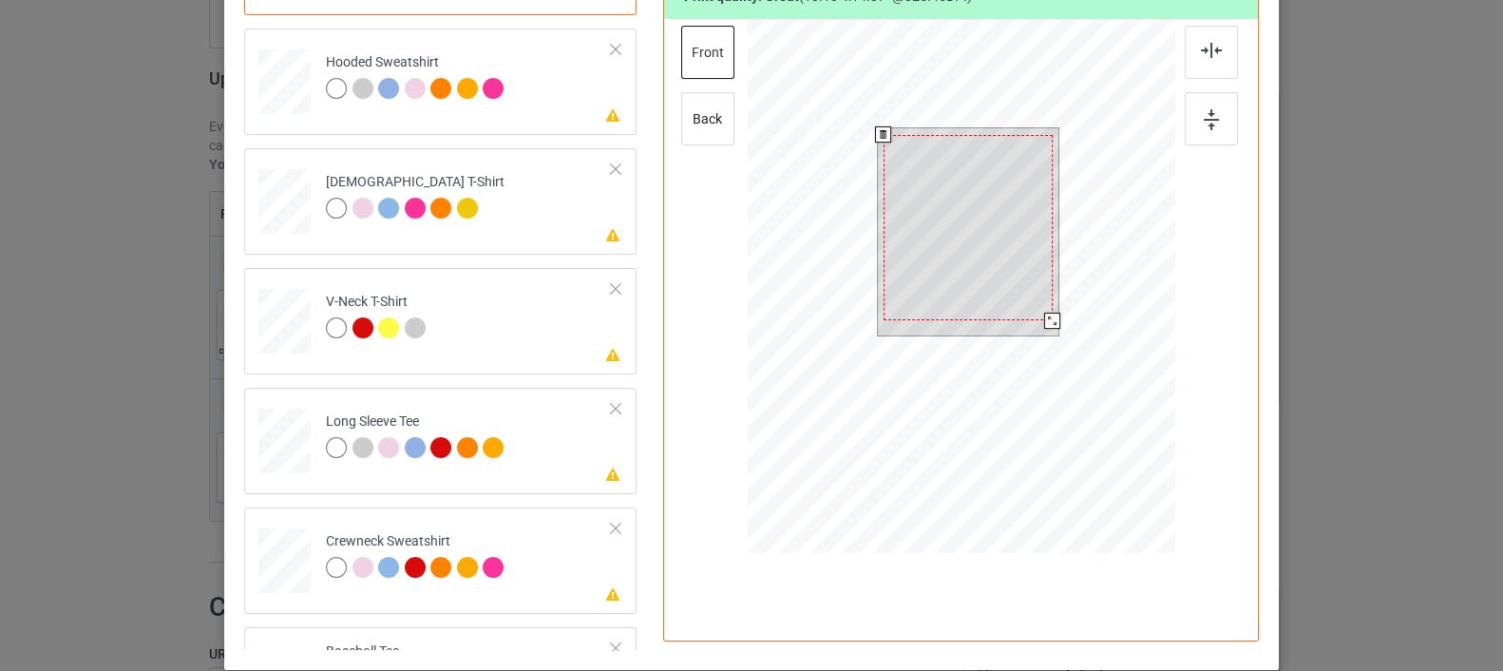
click at [1033, 296] on div at bounding box center [968, 231] width 181 height 207
click at [991, 272] on div at bounding box center [968, 221] width 169 height 186
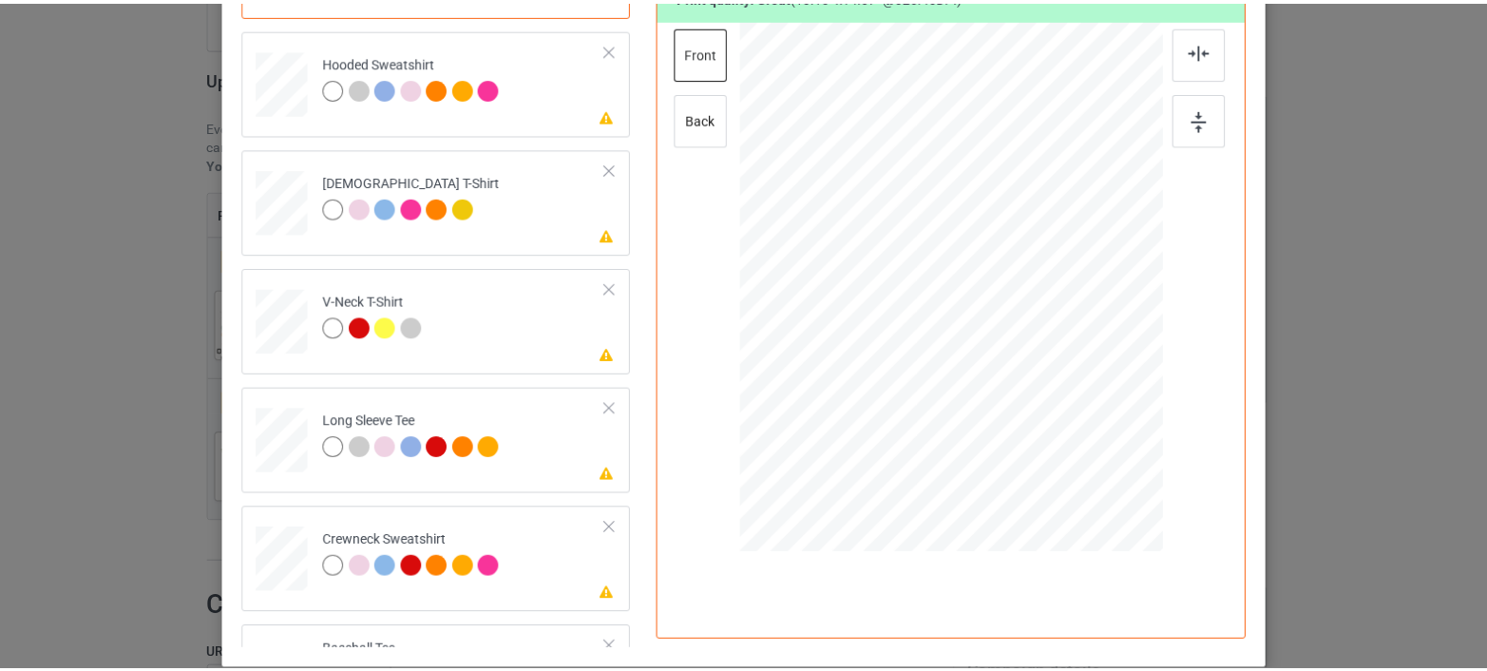
scroll to position [3, 0]
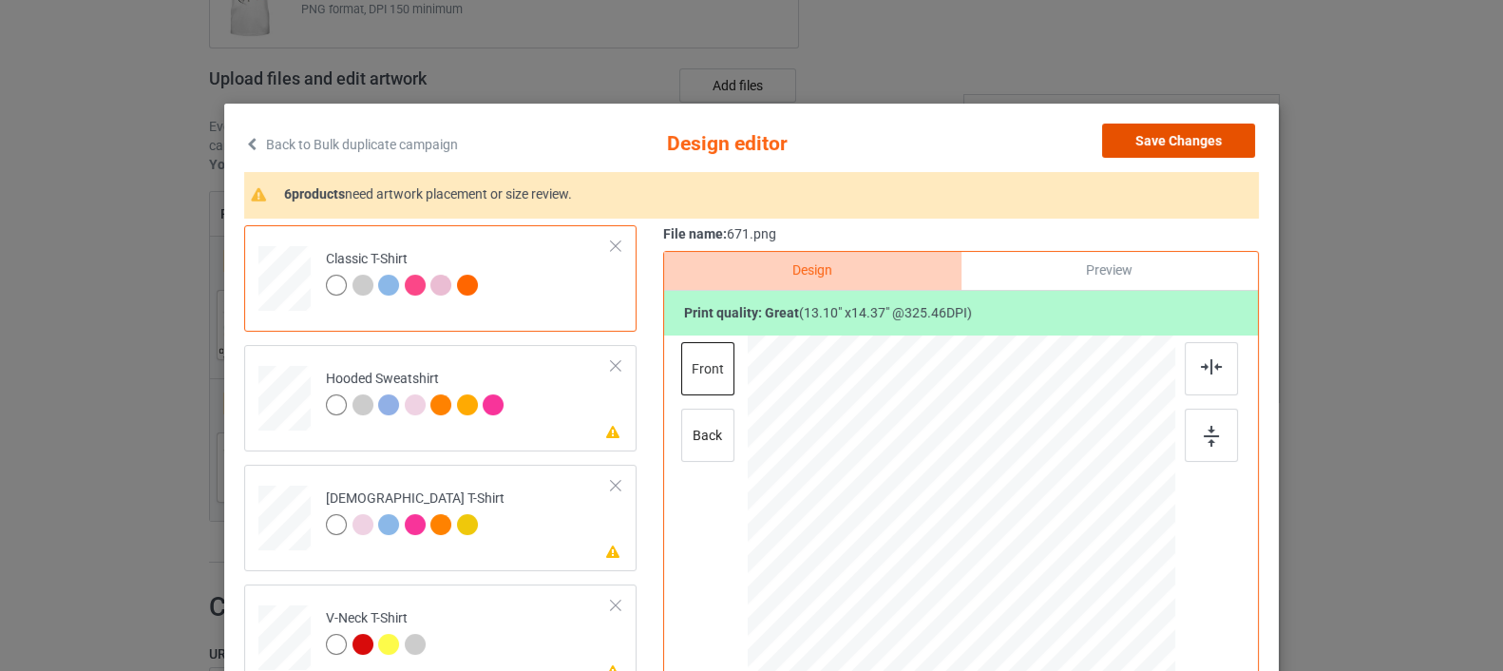
click at [1147, 131] on button "Save Changes" at bounding box center [1178, 141] width 153 height 34
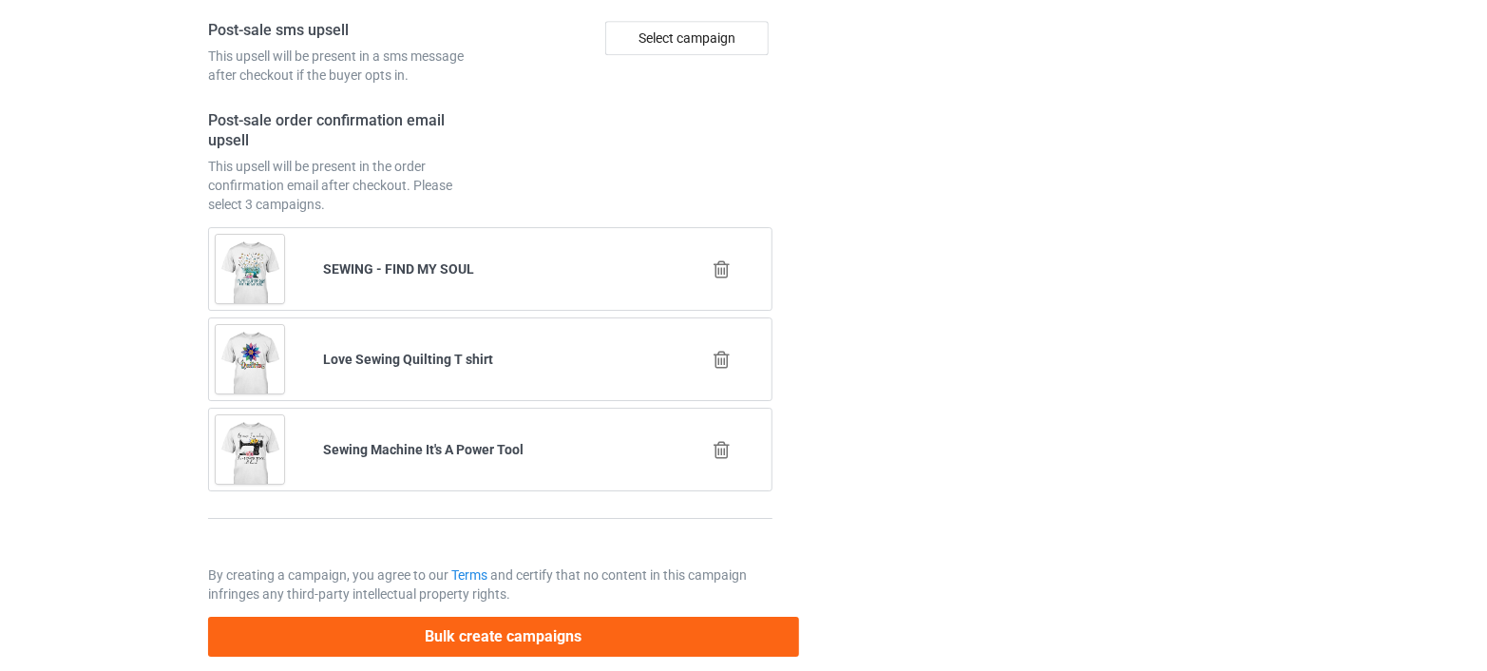
scroll to position [2932, 0]
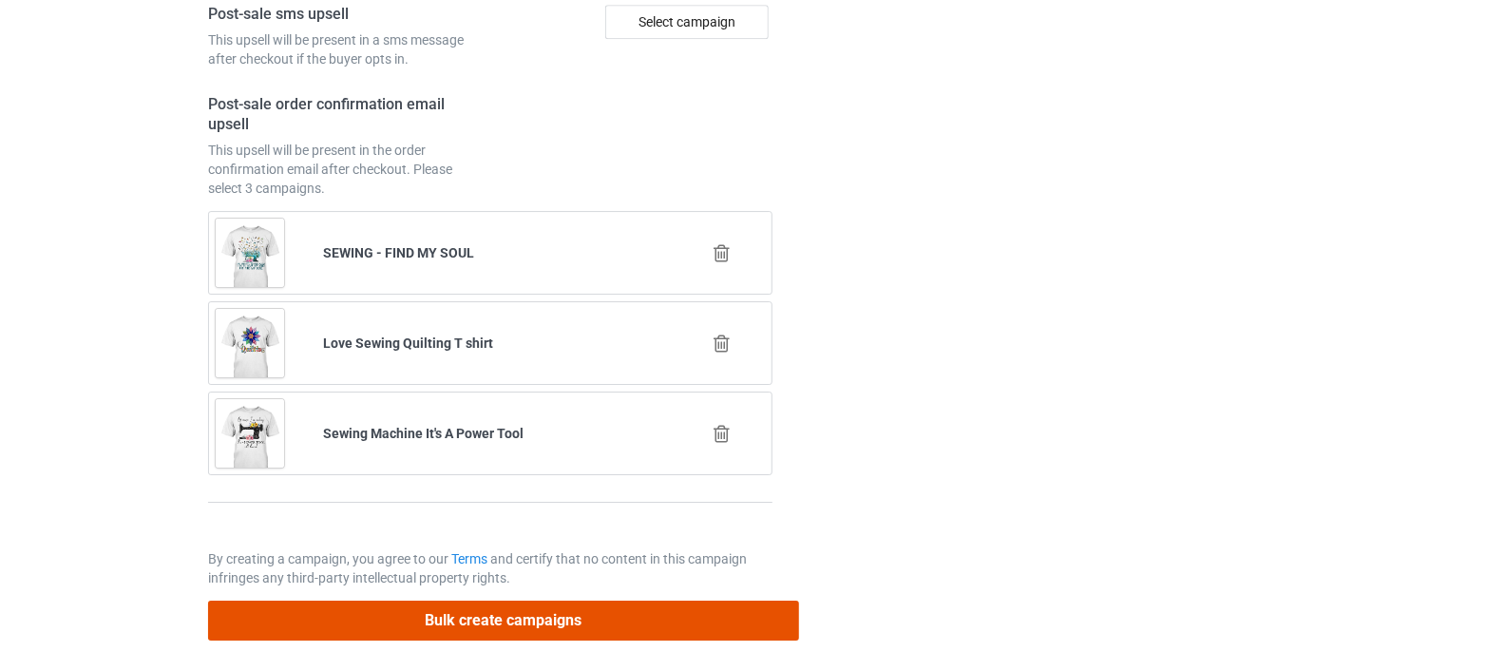
click at [561, 614] on button "Bulk create campaigns" at bounding box center [503, 619] width 591 height 39
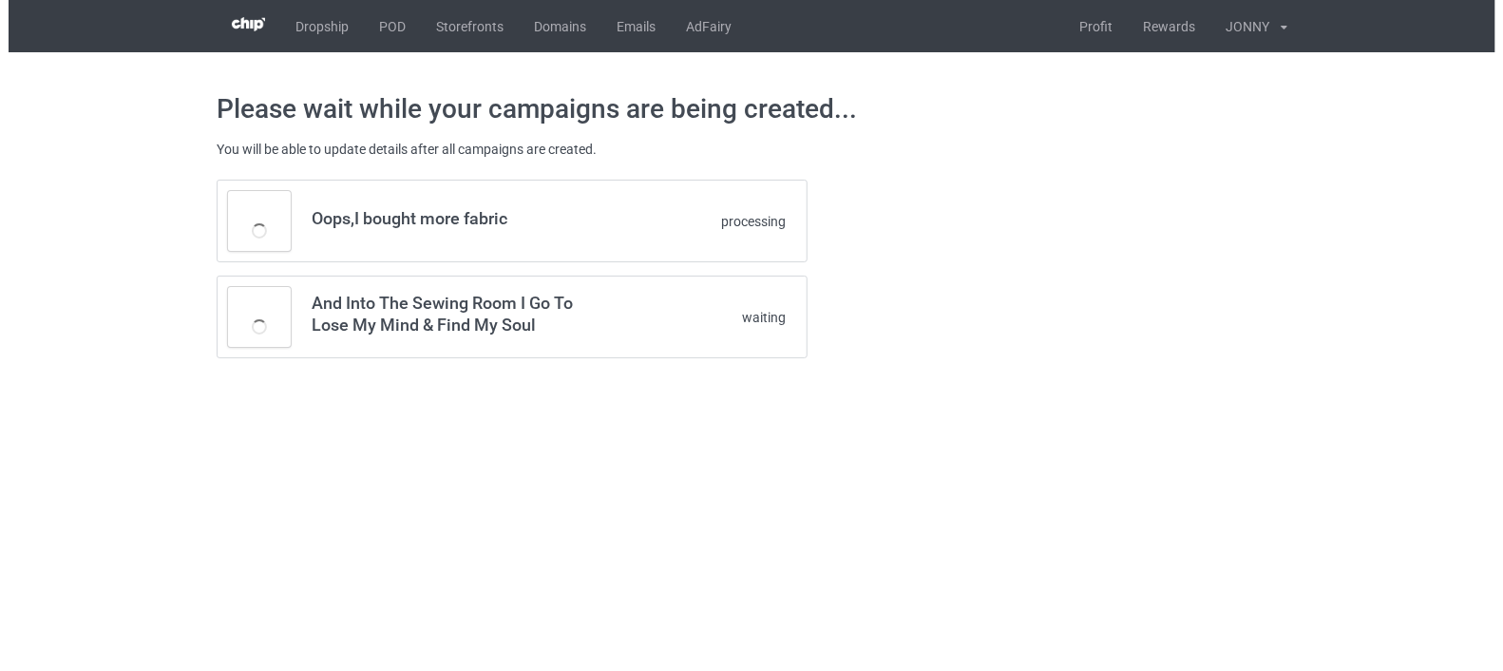
scroll to position [0, 0]
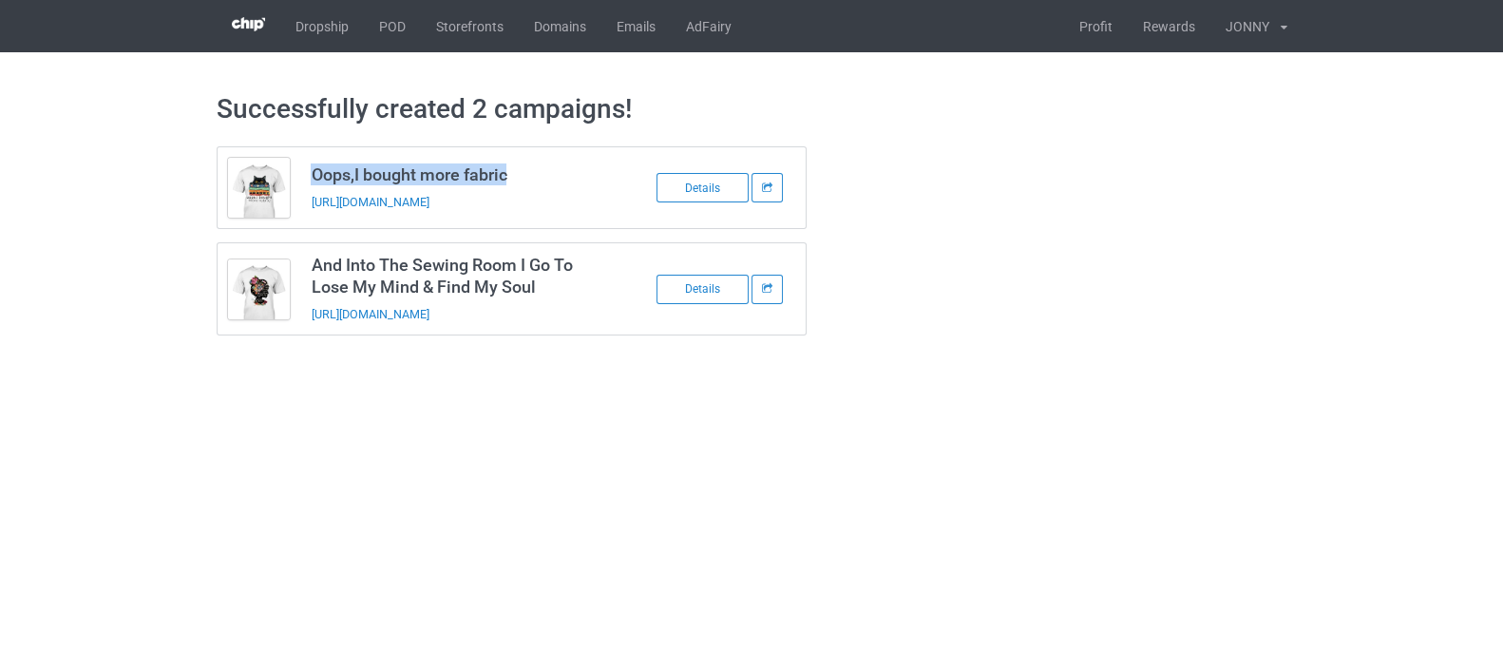
drag, startPoint x: 314, startPoint y: 170, endPoint x: 509, endPoint y: 173, distance: 195.7
click at [509, 173] on h3 "Oops,I bought more fabric" at bounding box center [461, 174] width 300 height 22
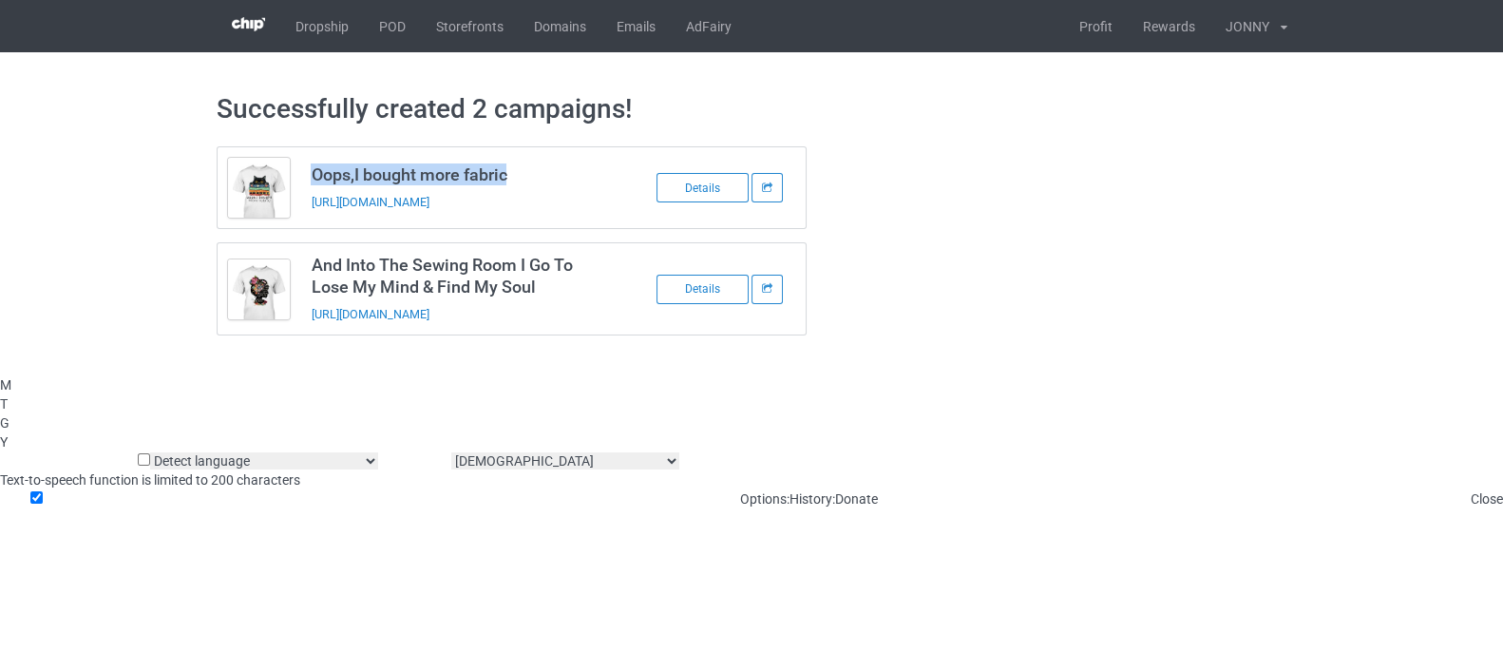
copy h3 "Oops,I bought more fabric"
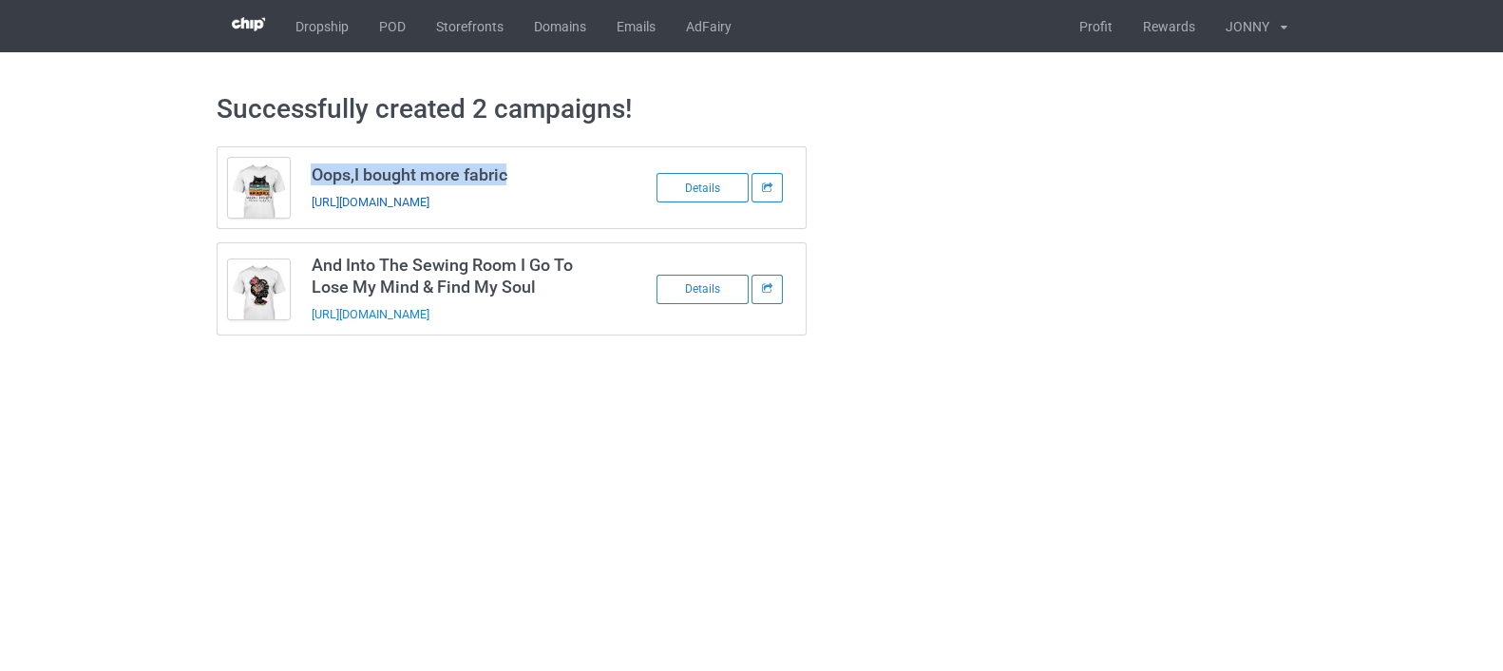
drag, startPoint x: 599, startPoint y: 200, endPoint x: 310, endPoint y: 204, distance: 289.8
click at [310, 204] on td "Oops,I bought more fabric [URL][DOMAIN_NAME]" at bounding box center [460, 187] width 321 height 81
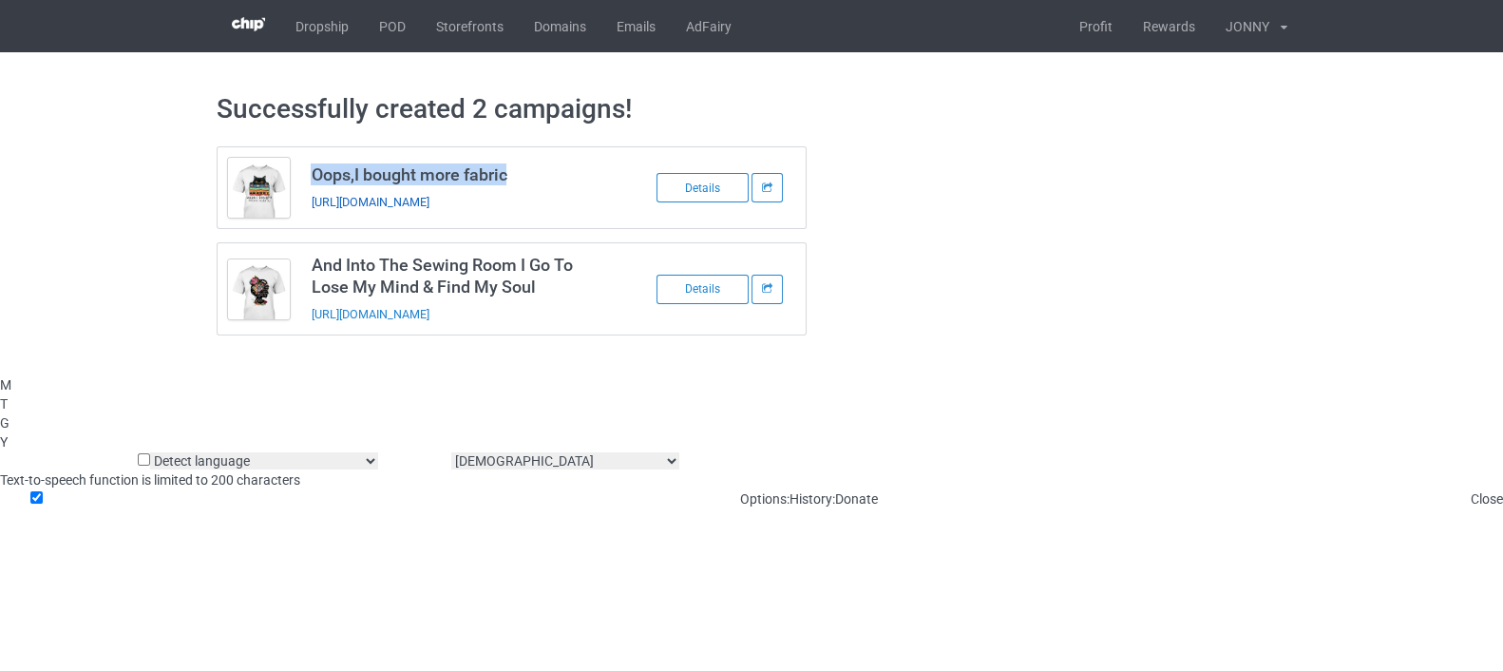
copy link "[URL][DOMAIN_NAME]"
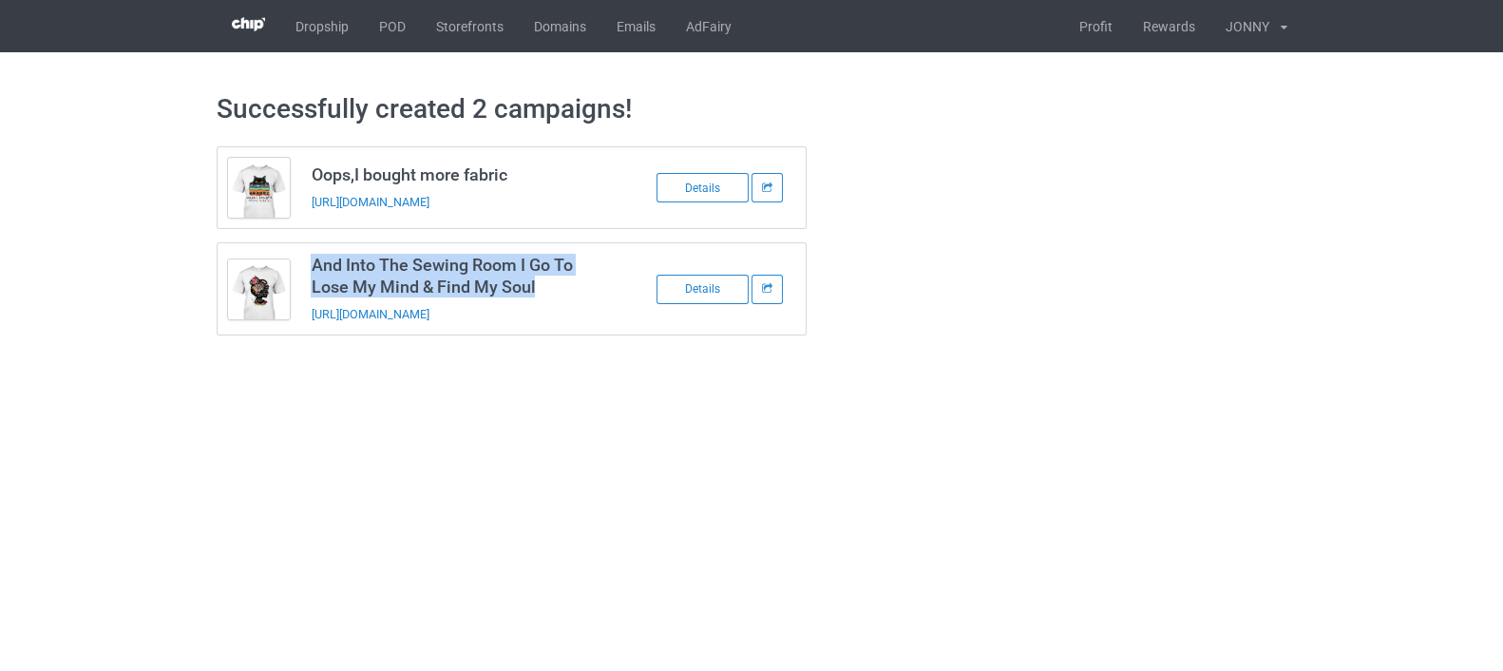
drag, startPoint x: 563, startPoint y: 285, endPoint x: 304, endPoint y: 265, distance: 260.1
click at [304, 265] on td "And Into The Sewing Room I Go To Lose My Mind & Find My Soul [URL][DOMAIN_NAME]" at bounding box center [460, 288] width 321 height 91
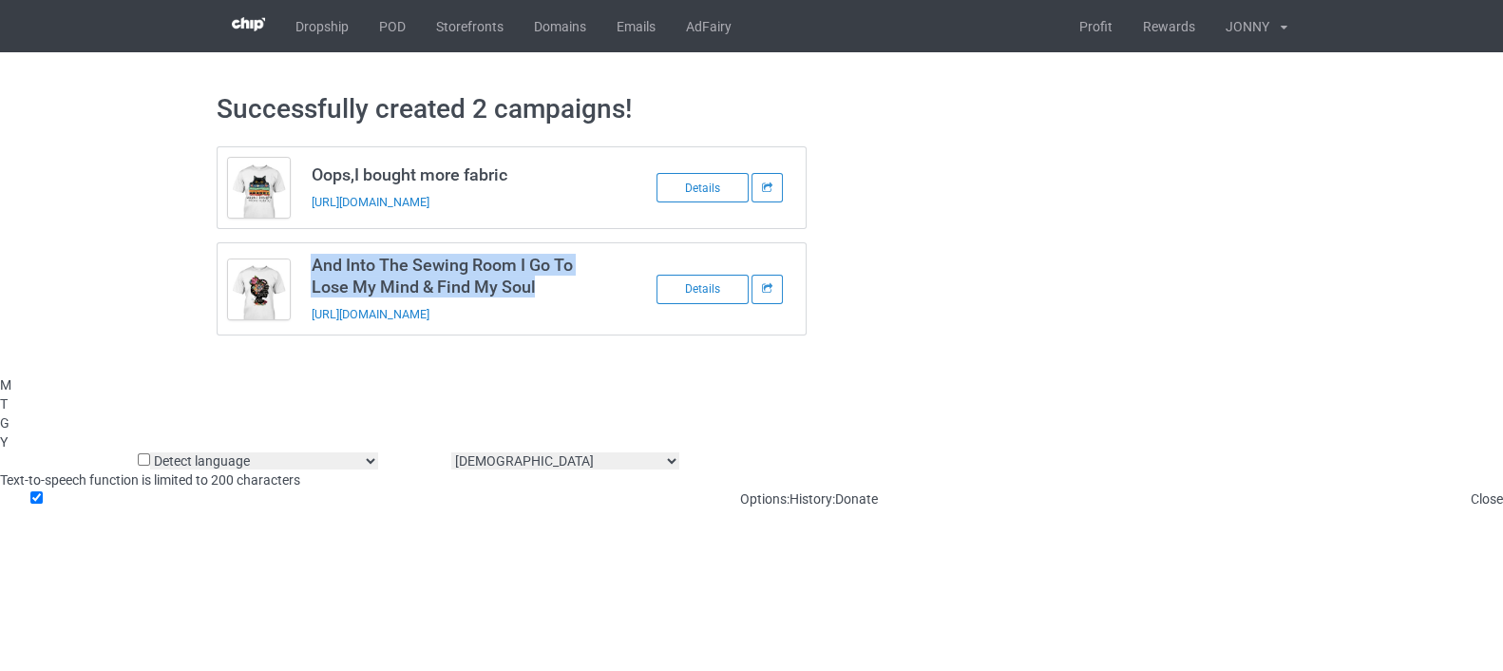
copy h3 "And Into The Sewing Room I Go To Lose My Mind & Find My Soul"
click at [1111, 24] on link "Profit" at bounding box center [1096, 26] width 64 height 52
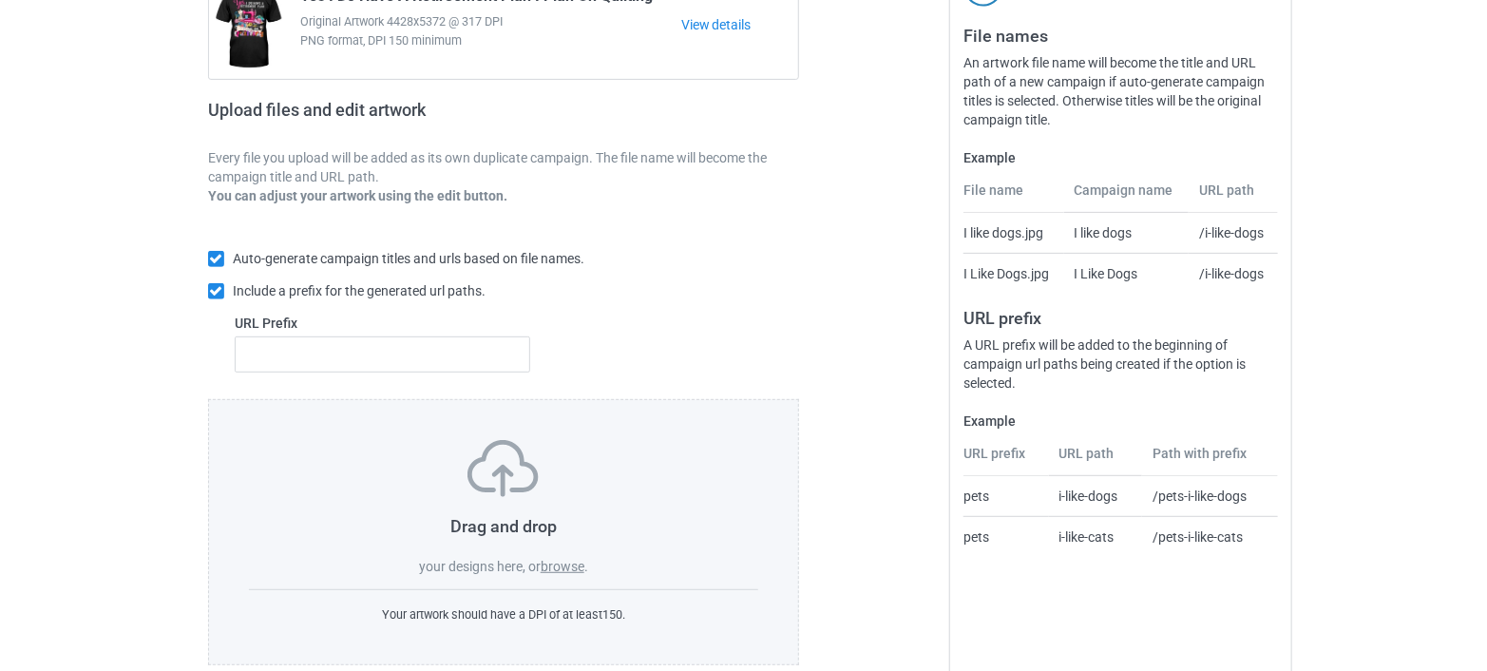
scroll to position [252, 0]
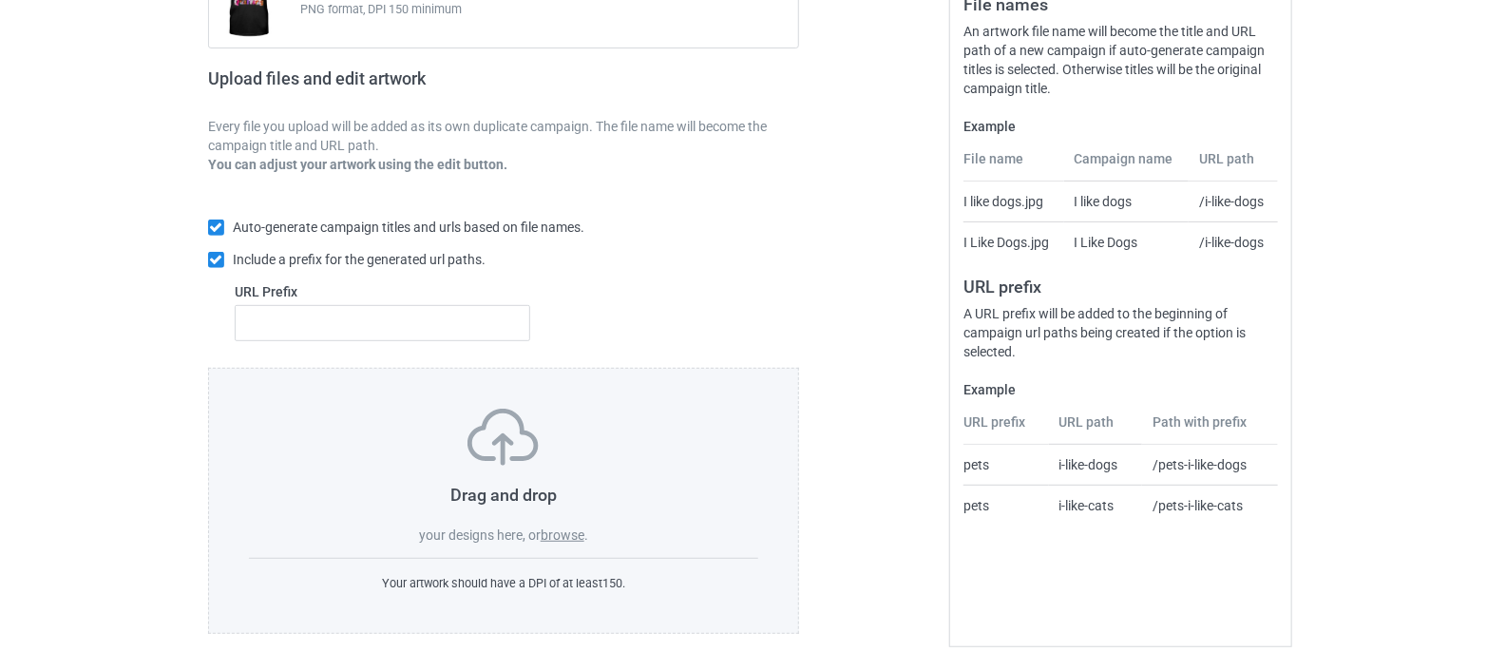
click at [562, 537] on label "browse" at bounding box center [563, 534] width 44 height 15
click at [0, 0] on input "browse" at bounding box center [0, 0] width 0 height 0
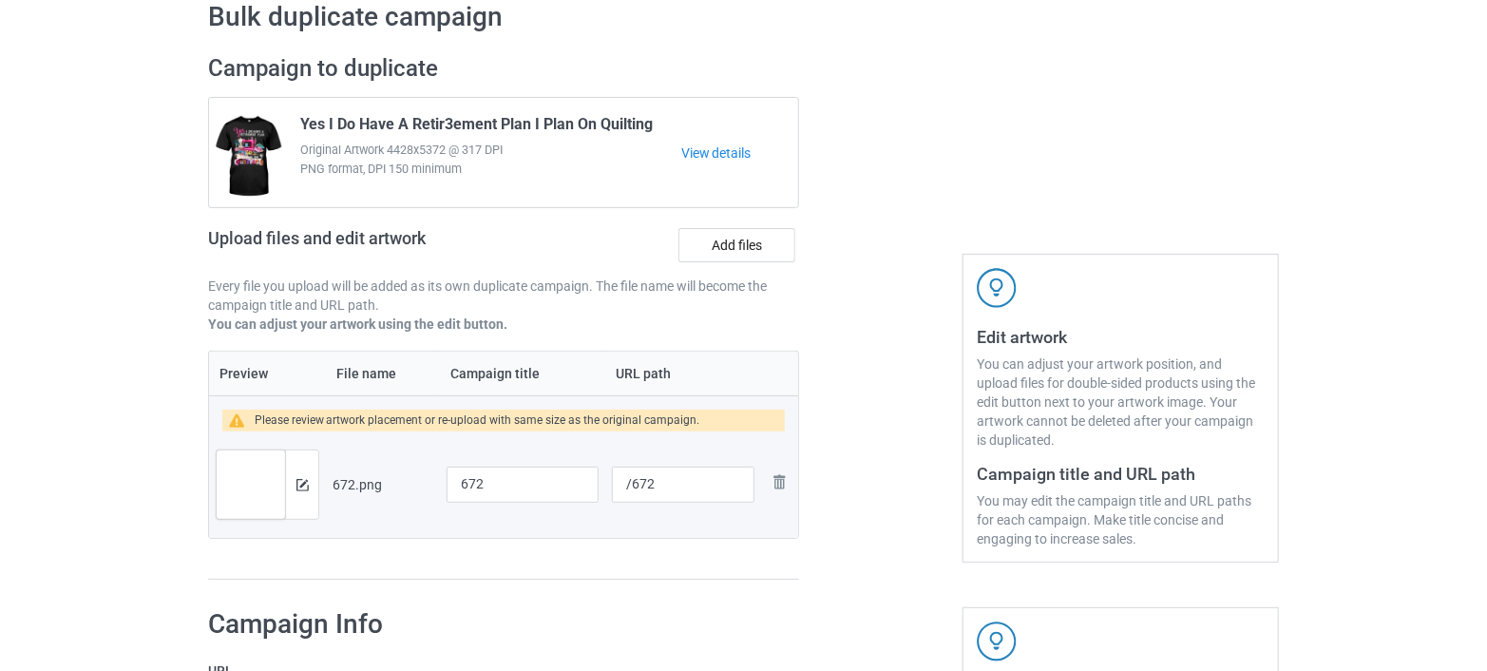
scroll to position [146, 0]
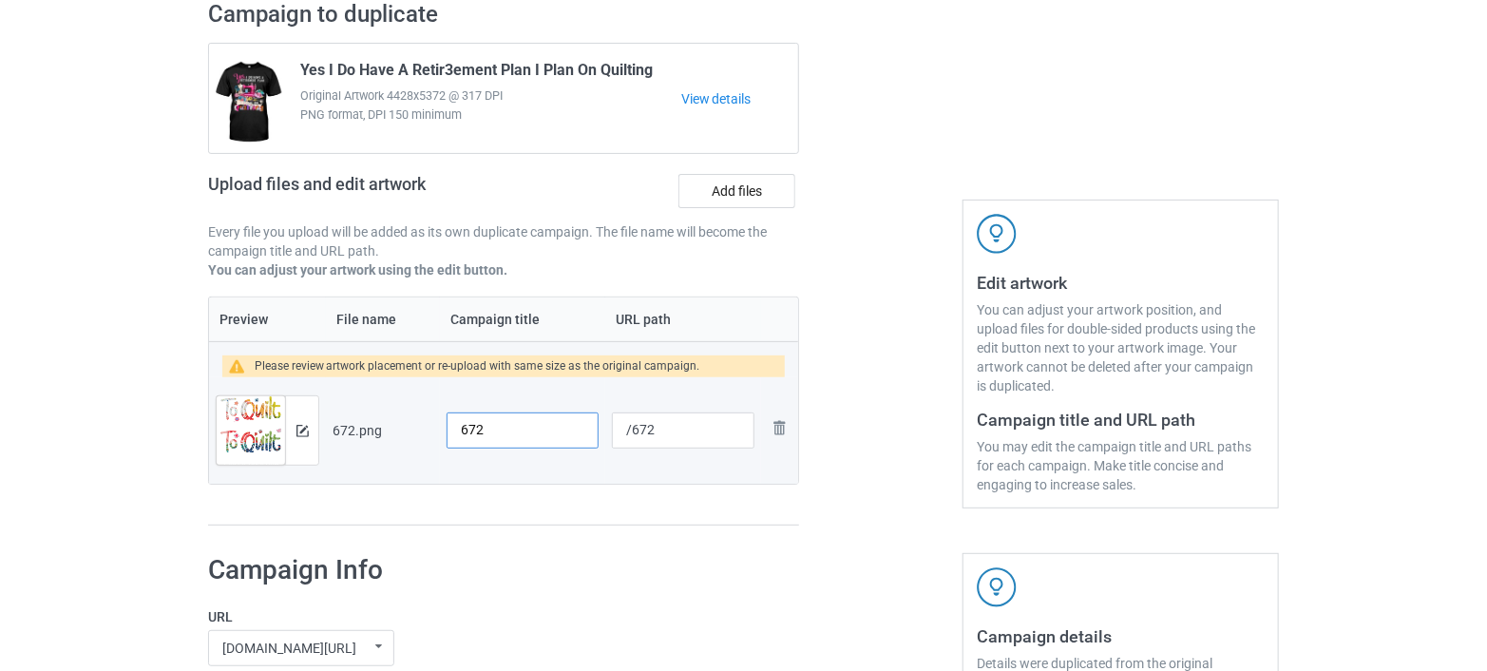
drag, startPoint x: 511, startPoint y: 422, endPoint x: 430, endPoint y: 429, distance: 81.1
click at [430, 429] on tr "Preview and edit artwork 672.png 672 /672 Remove file" at bounding box center [503, 430] width 589 height 106
drag, startPoint x: 589, startPoint y: 427, endPoint x: 433, endPoint y: 426, distance: 155.8
click at [433, 426] on tr "Preview and edit artwork 672.png To Quilt Or Not To Quilt /672 Remove file" at bounding box center [503, 430] width 589 height 106
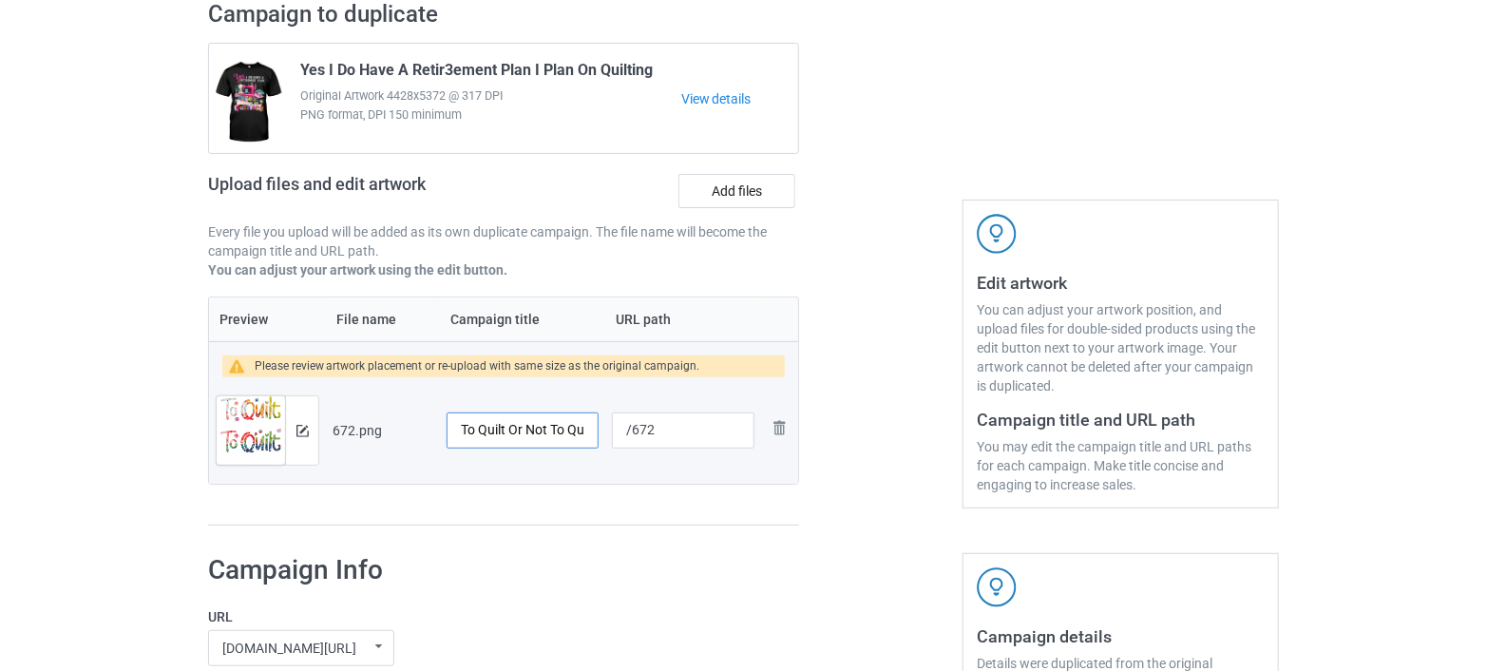
type input "To Quilt Or Not To Quilt"
drag, startPoint x: 672, startPoint y: 427, endPoint x: 595, endPoint y: 442, distance: 78.4
click at [595, 442] on tr "Preview and edit artwork 672.png To Quilt Or Not To Quilt /672 Remove file" at bounding box center [503, 430] width 589 height 106
paste input "to quilt or not to quilt"
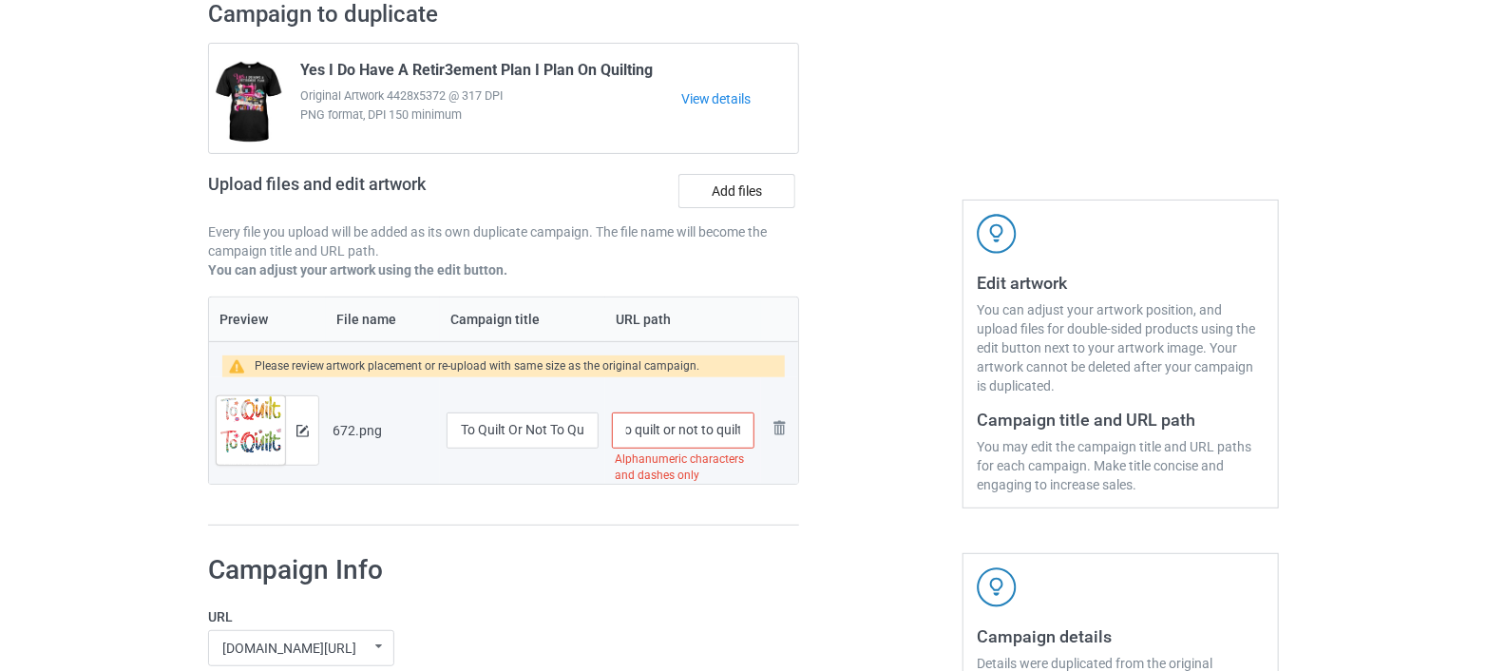
click at [714, 431] on input "/to quilt or not to quilt" at bounding box center [683, 430] width 143 height 36
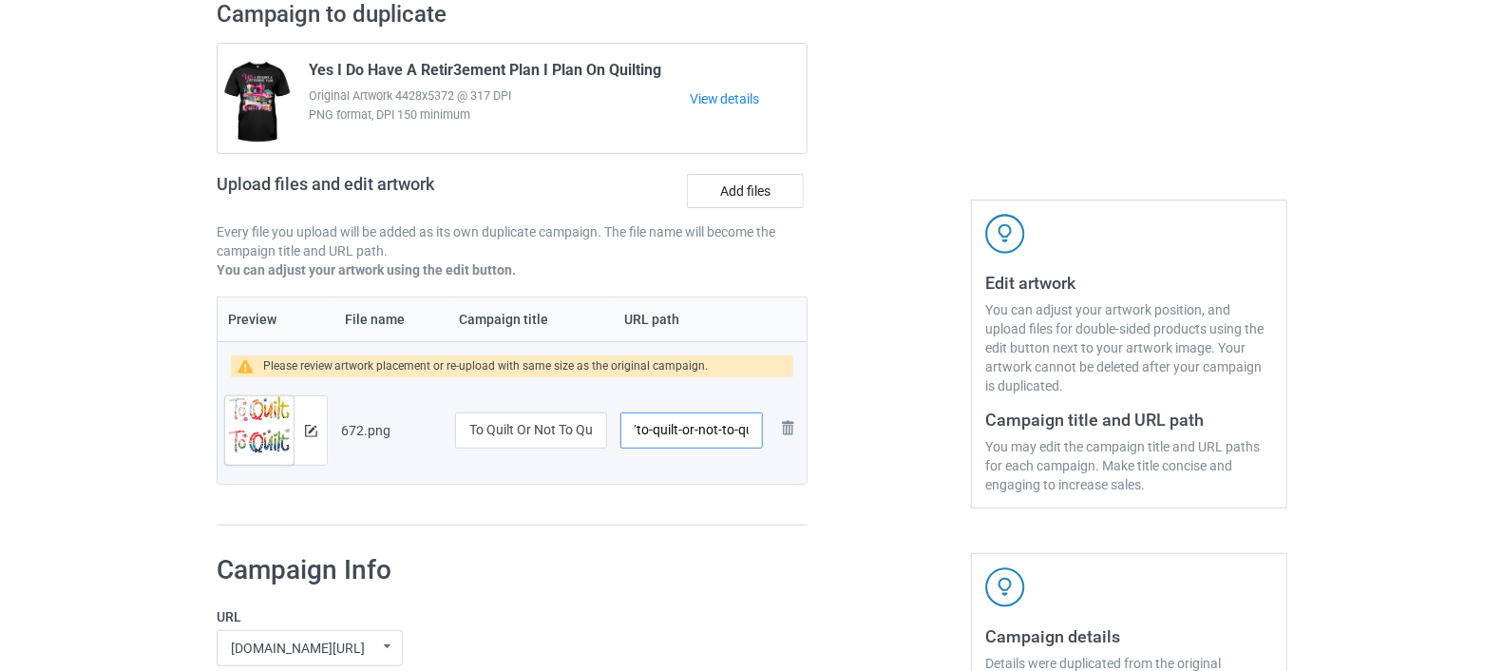
scroll to position [0, 0]
type input "/to-quilt-or-not-to-quilt"
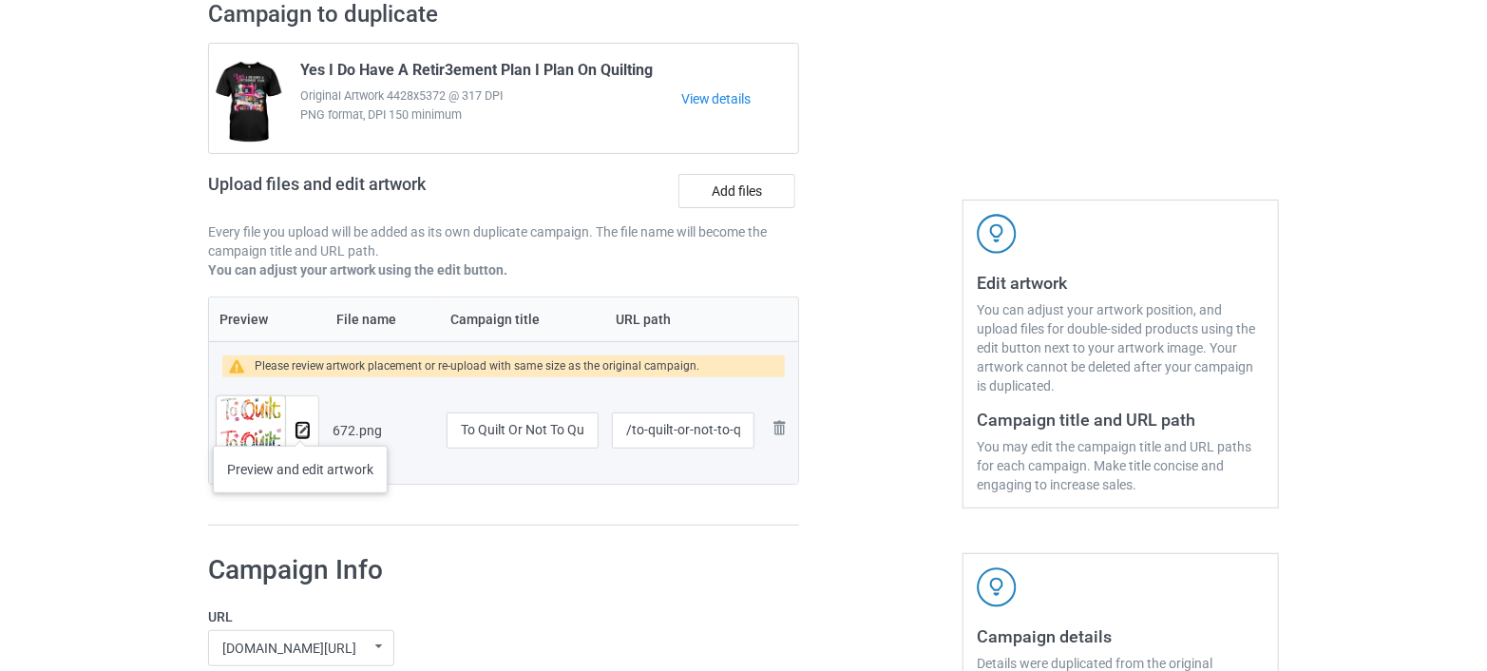
click at [300, 427] on img at bounding box center [302, 431] width 12 height 12
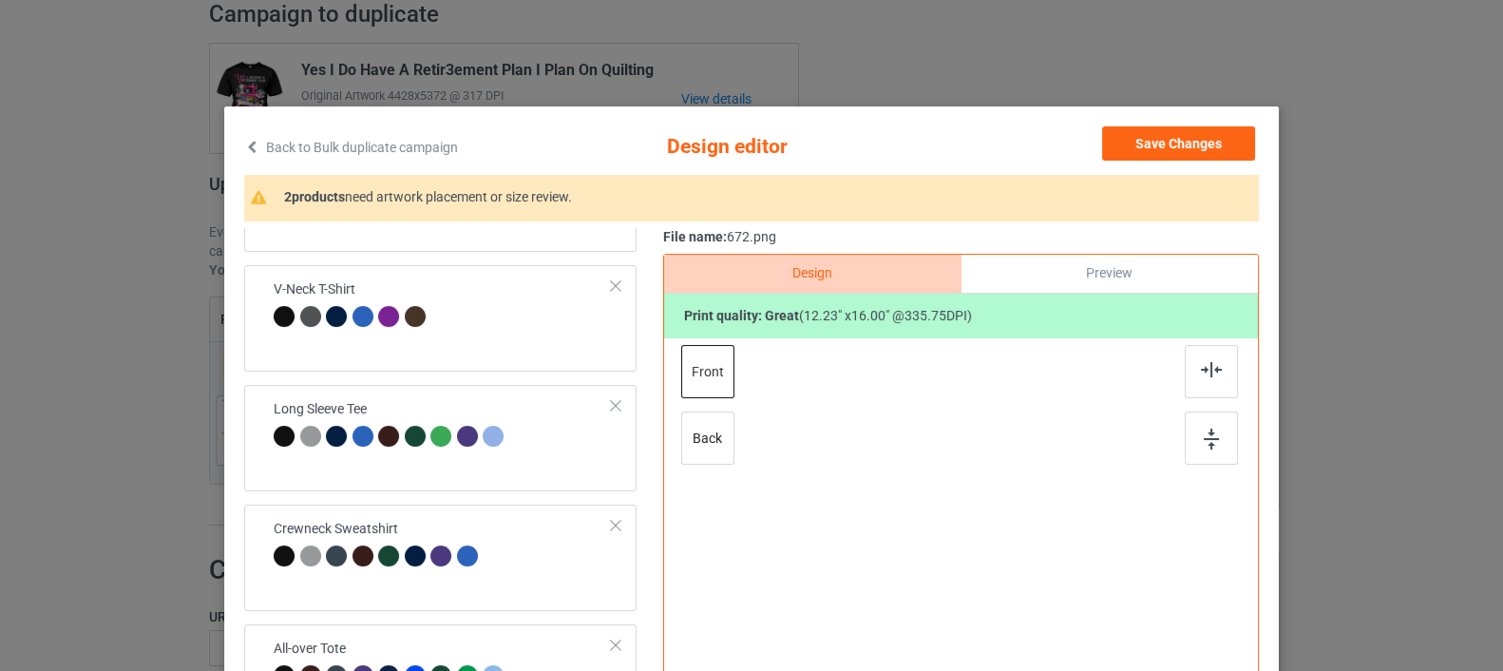
scroll to position [425, 0]
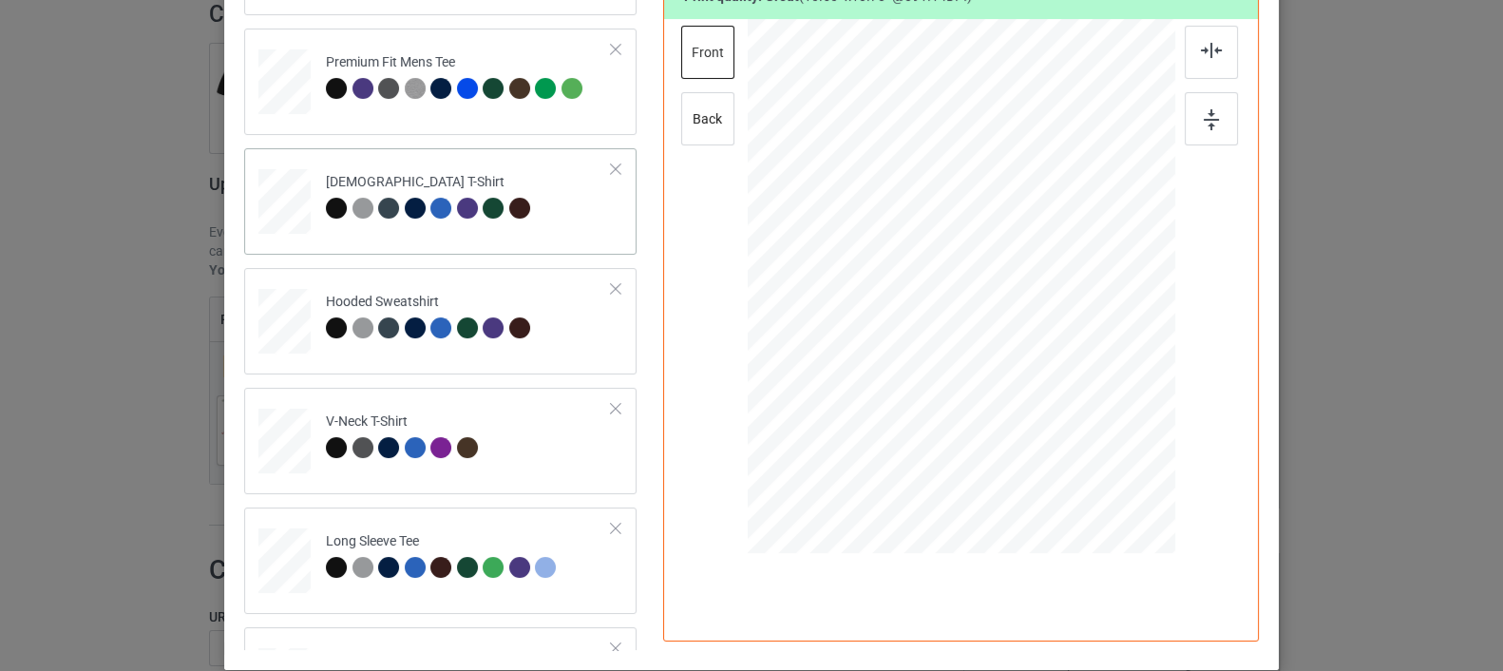
scroll to position [3, 0]
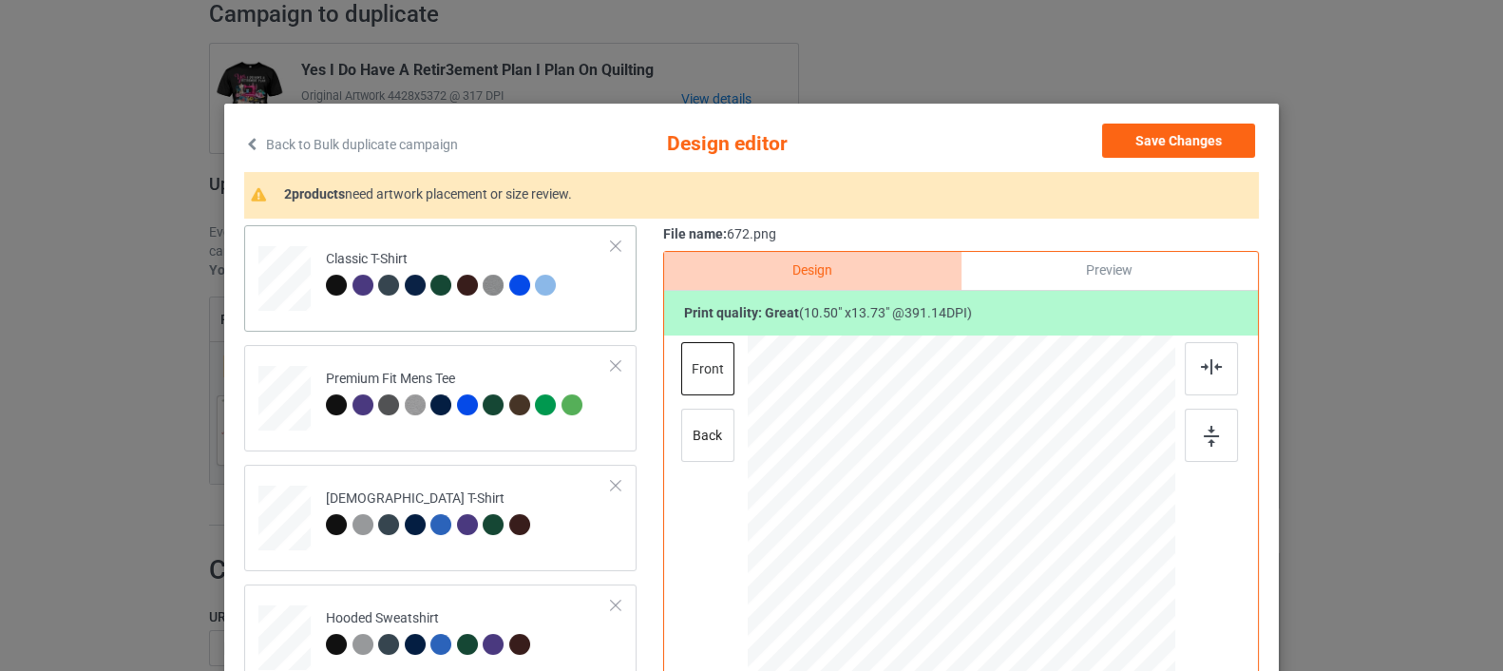
click at [275, 277] on div at bounding box center [286, 272] width 22 height 26
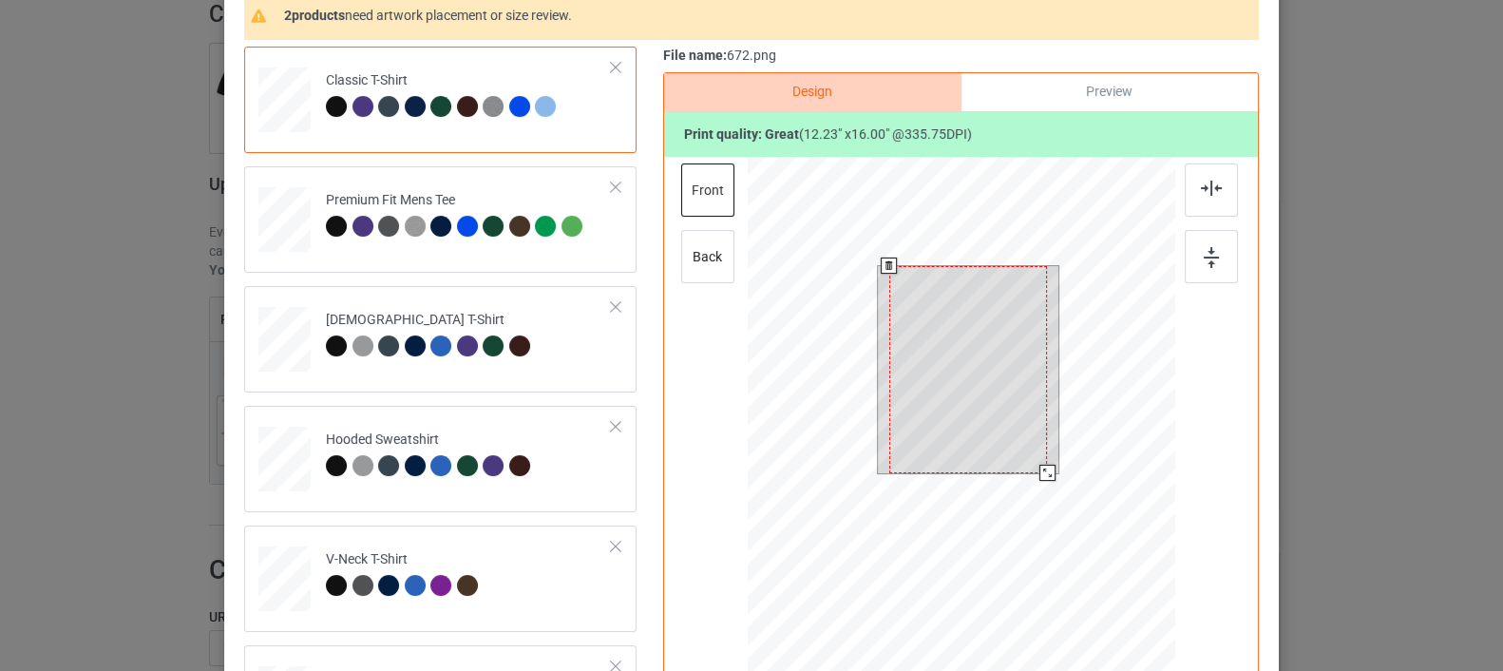
scroll to position [214, 0]
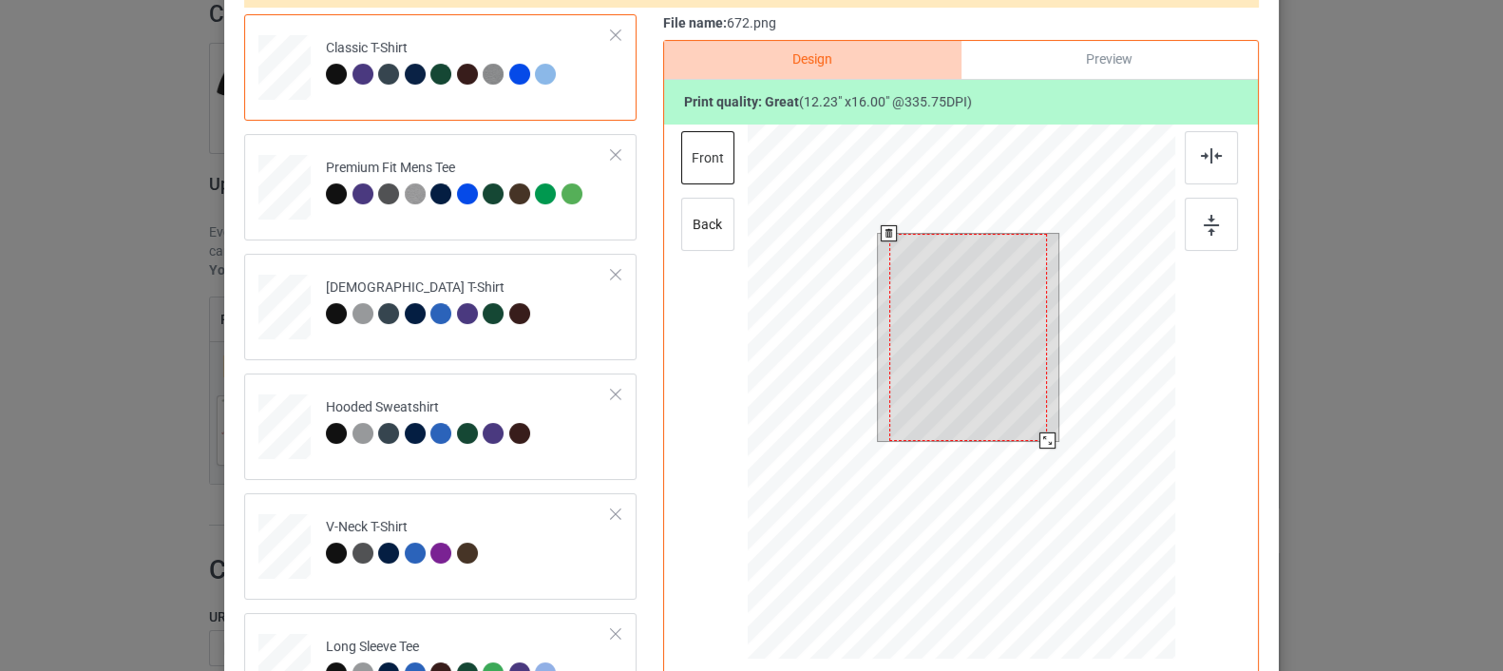
click at [985, 362] on div at bounding box center [968, 337] width 158 height 207
click at [1039, 445] on div at bounding box center [1047, 440] width 16 height 16
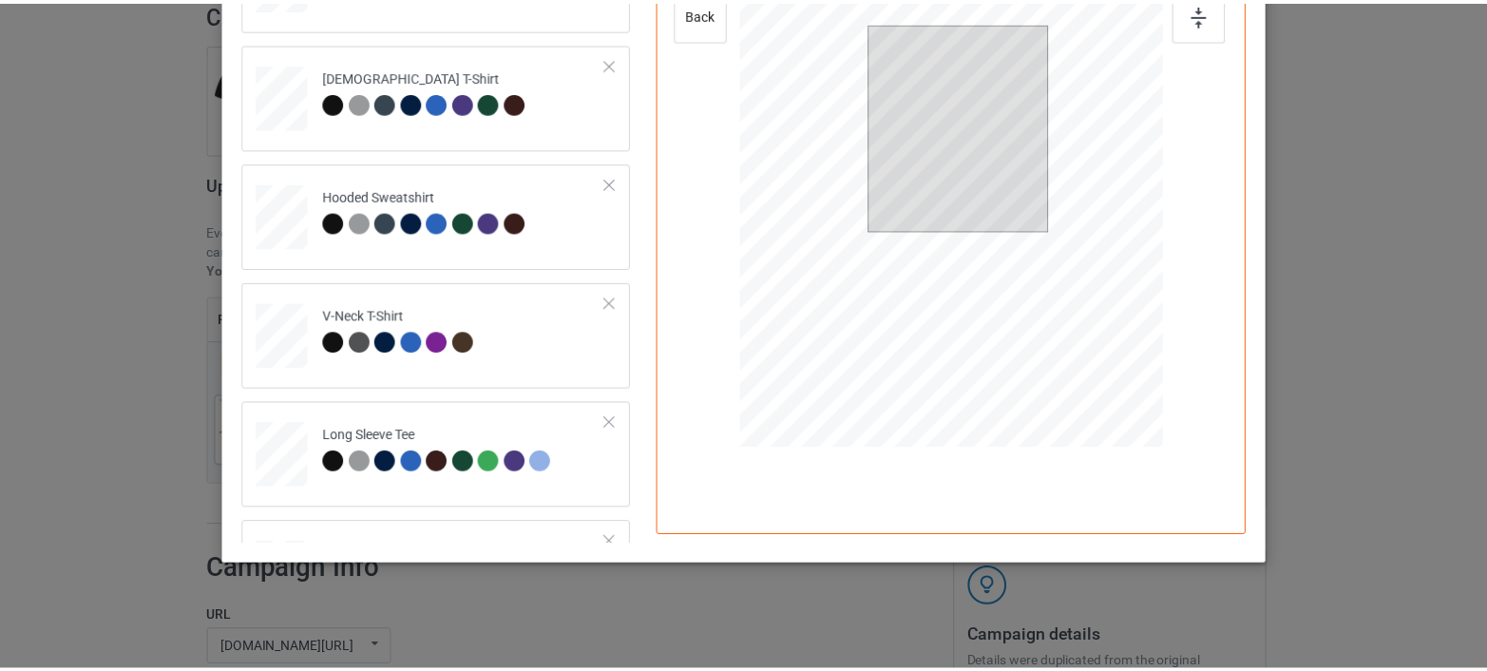
scroll to position [0, 0]
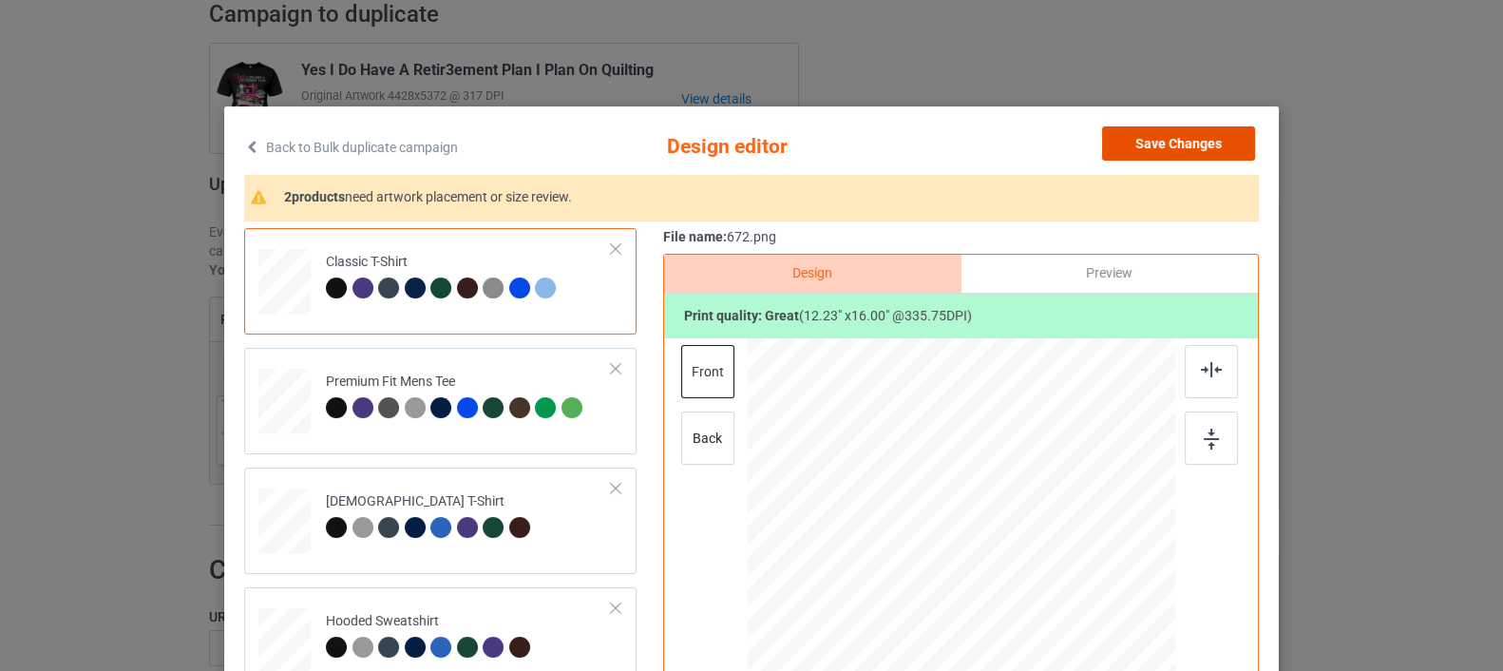
click at [1142, 140] on button "Save Changes" at bounding box center [1178, 143] width 153 height 34
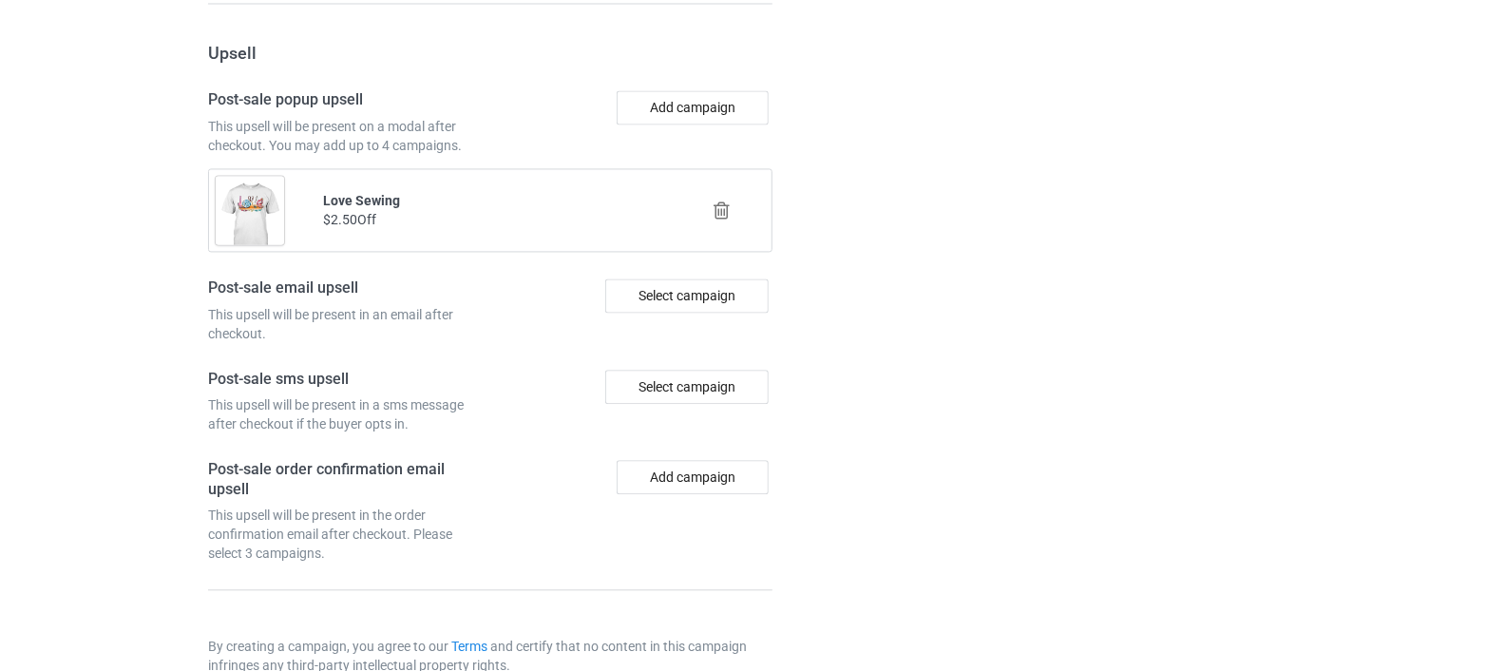
scroll to position [1875, 0]
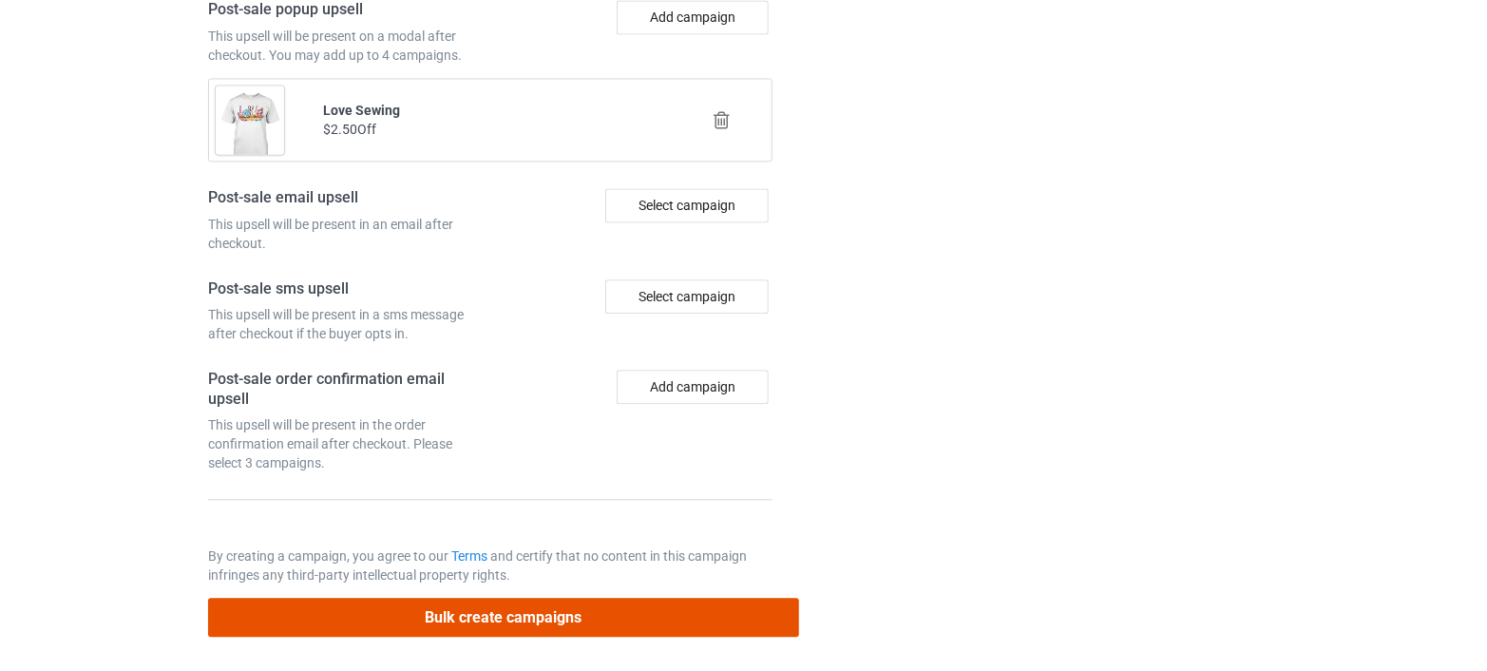
click at [482, 612] on button "Bulk create campaigns" at bounding box center [503, 617] width 591 height 39
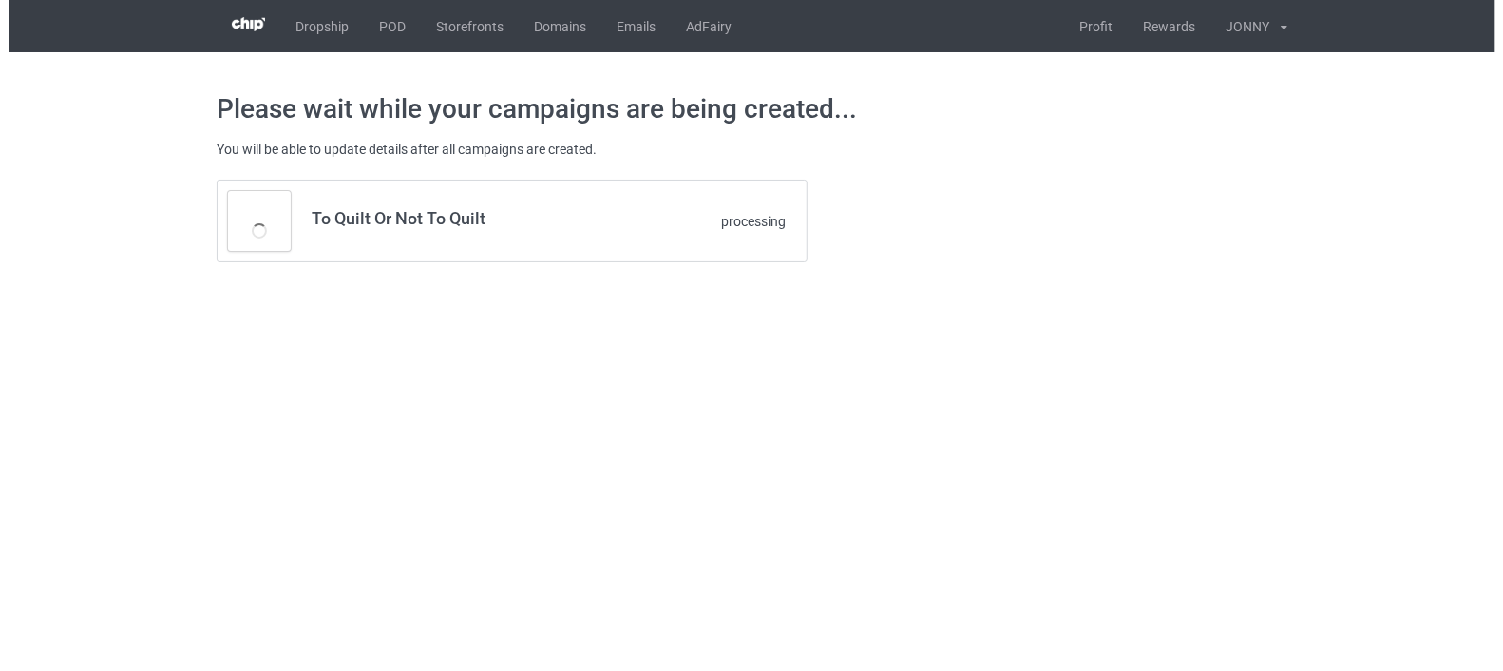
scroll to position [0, 0]
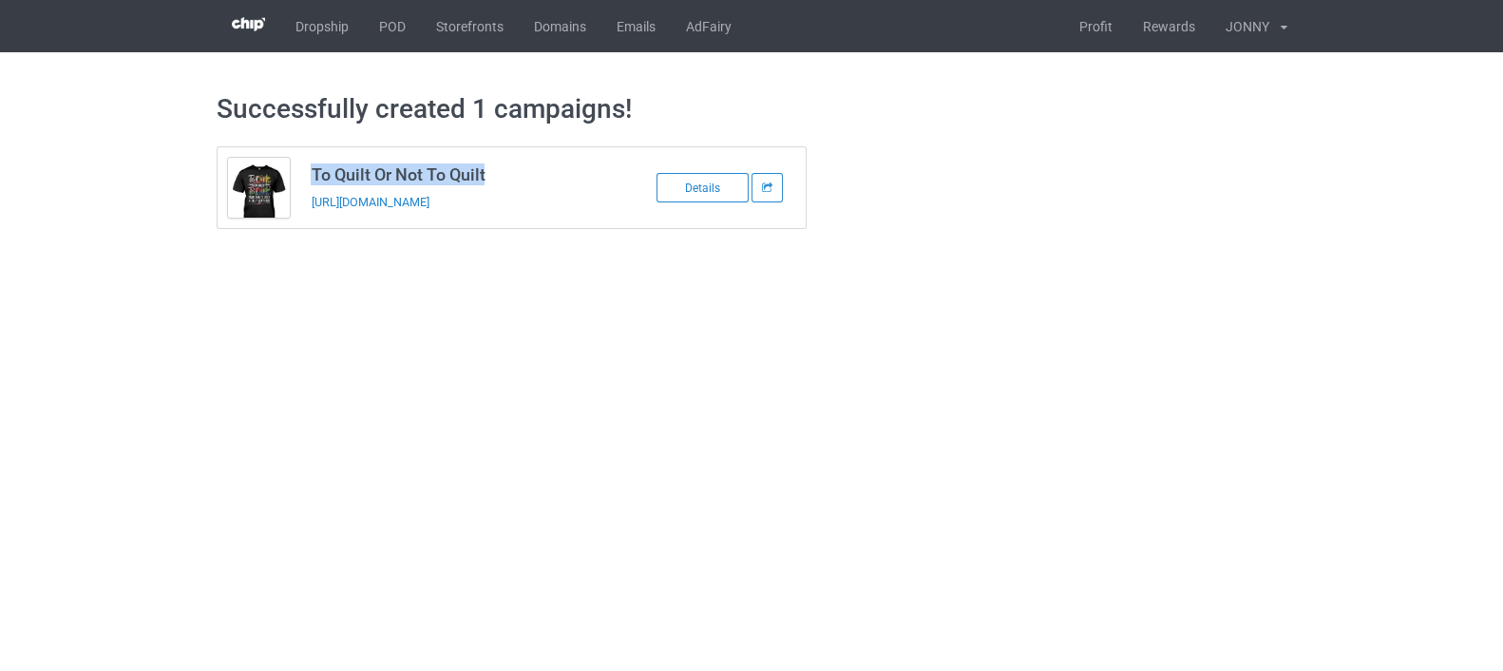
drag, startPoint x: 504, startPoint y: 170, endPoint x: 302, endPoint y: 178, distance: 201.6
click at [302, 178] on td "To Quilt Or Not To Quilt https://www.teechichi.com/to-quilt-or-not-to-quilt" at bounding box center [460, 187] width 321 height 81
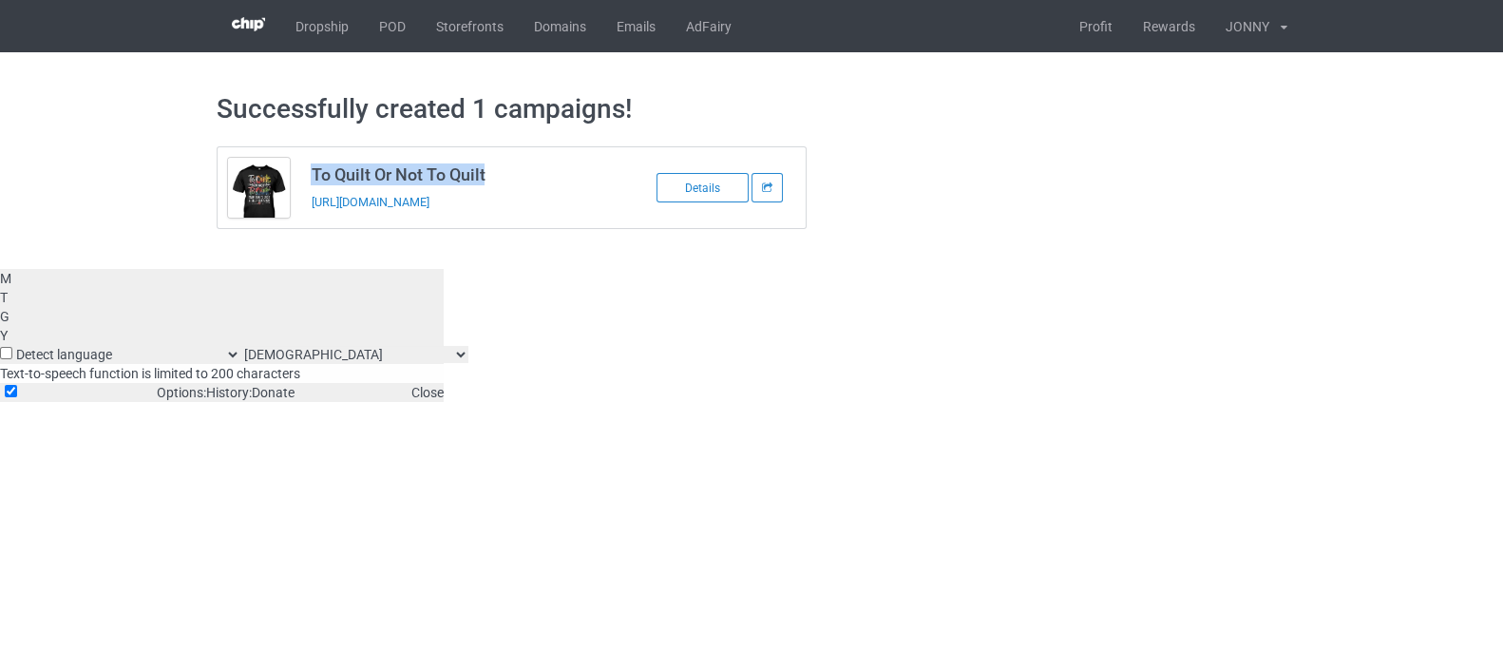
click at [283, 269] on div "M T G Y Detect language Afrikaans Albanian Amharic Arabic Armenian Assamese Aym…" at bounding box center [751, 335] width 1503 height 133
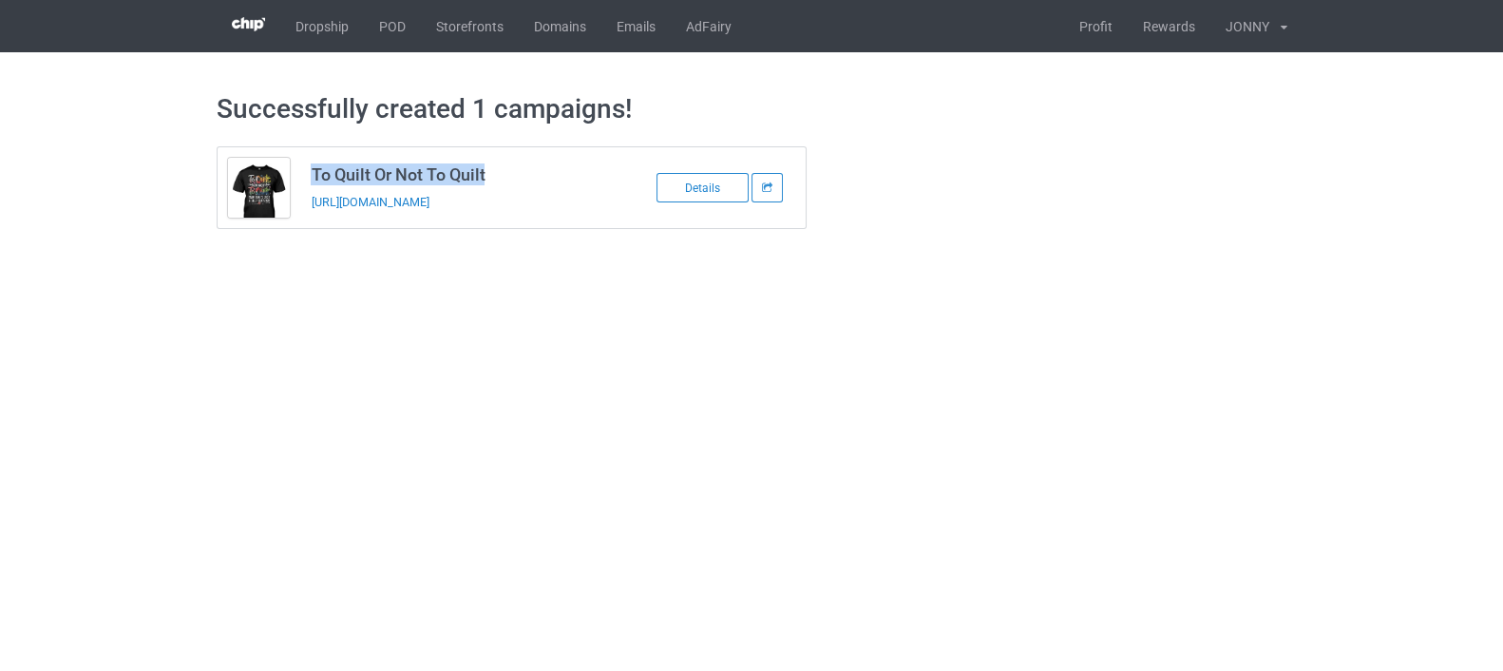
click at [509, 166] on h3 "To Quilt Or Not To Quilt" at bounding box center [461, 174] width 300 height 22
drag, startPoint x: 506, startPoint y: 170, endPoint x: 308, endPoint y: 173, distance: 198.6
click at [308, 173] on td "To Quilt Or Not To Quilt https://www.teechichi.com/to-quilt-or-not-to-quilt" at bounding box center [460, 187] width 321 height 81
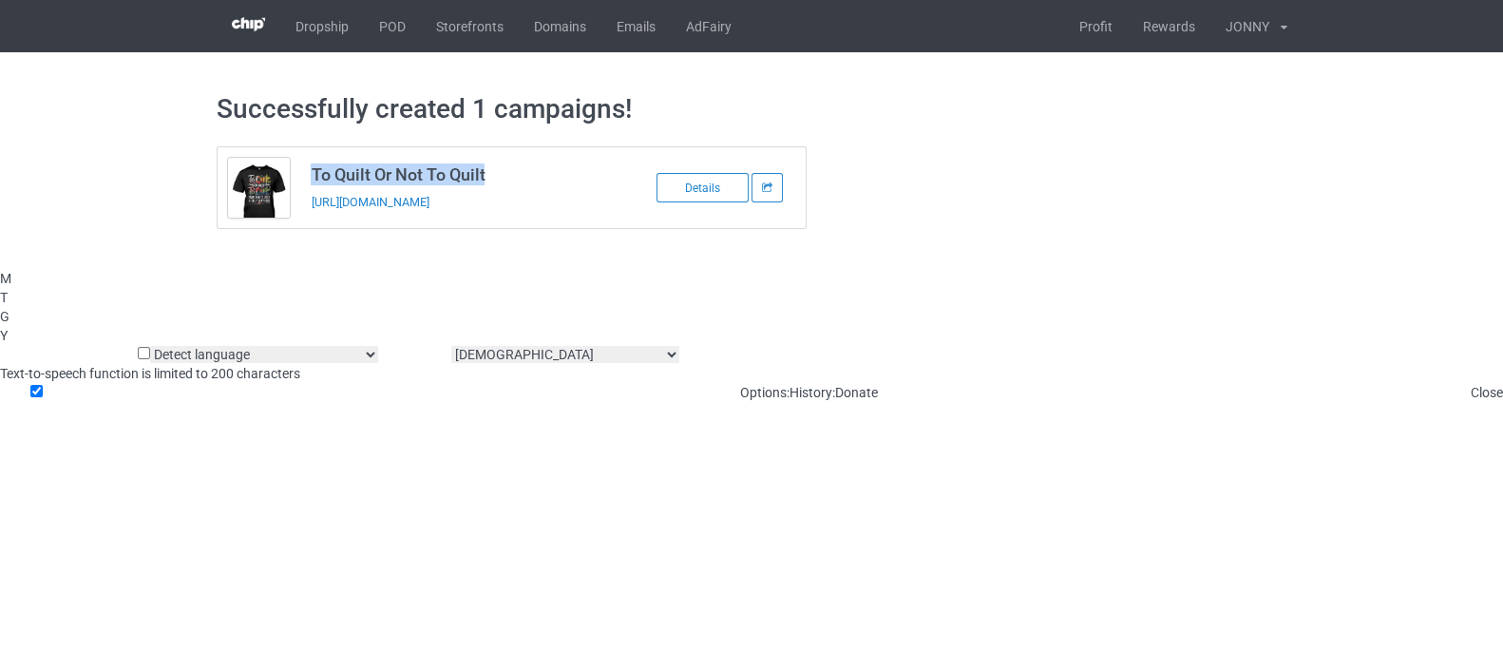
copy h3 "To Quilt Or Not To Quilt"
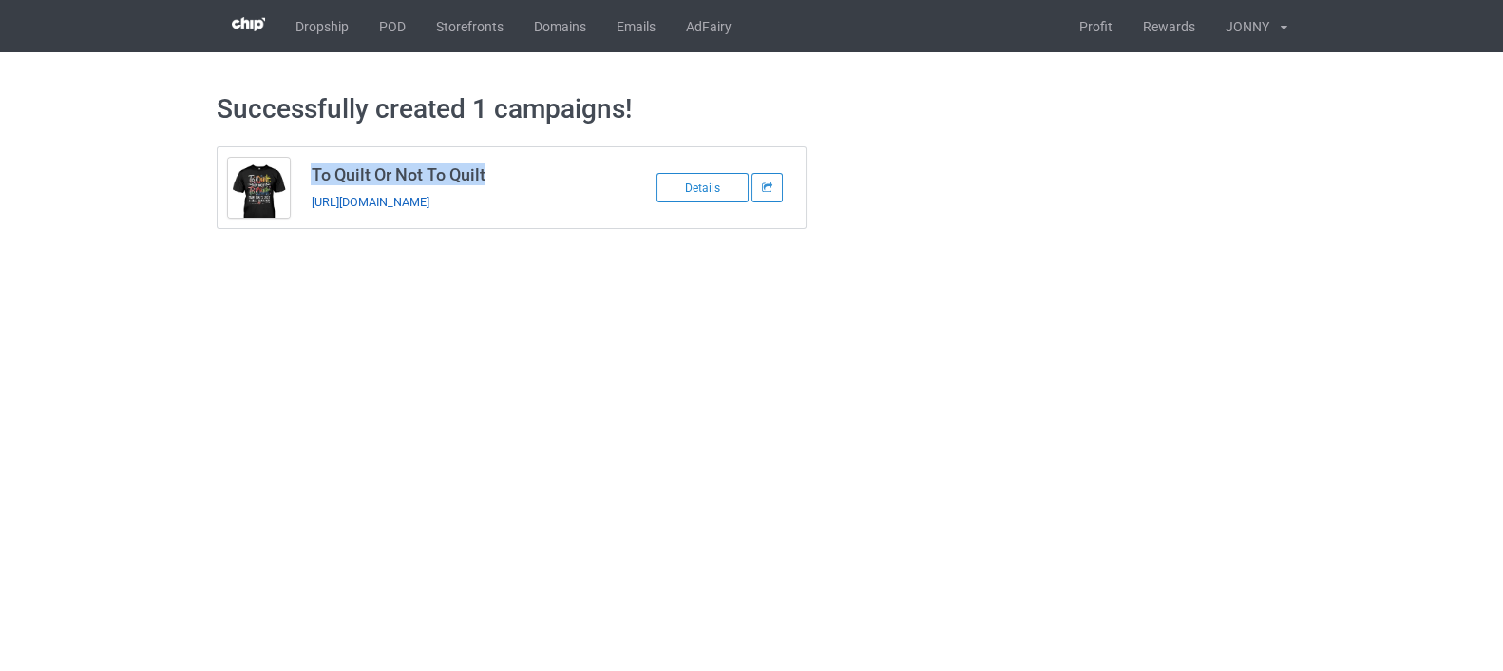
drag, startPoint x: 515, startPoint y: 201, endPoint x: 311, endPoint y: 206, distance: 204.3
click at [311, 206] on td "To Quilt Or Not To Quilt https://www.teechichi.com/to-quilt-or-not-to-quilt" at bounding box center [460, 187] width 321 height 81
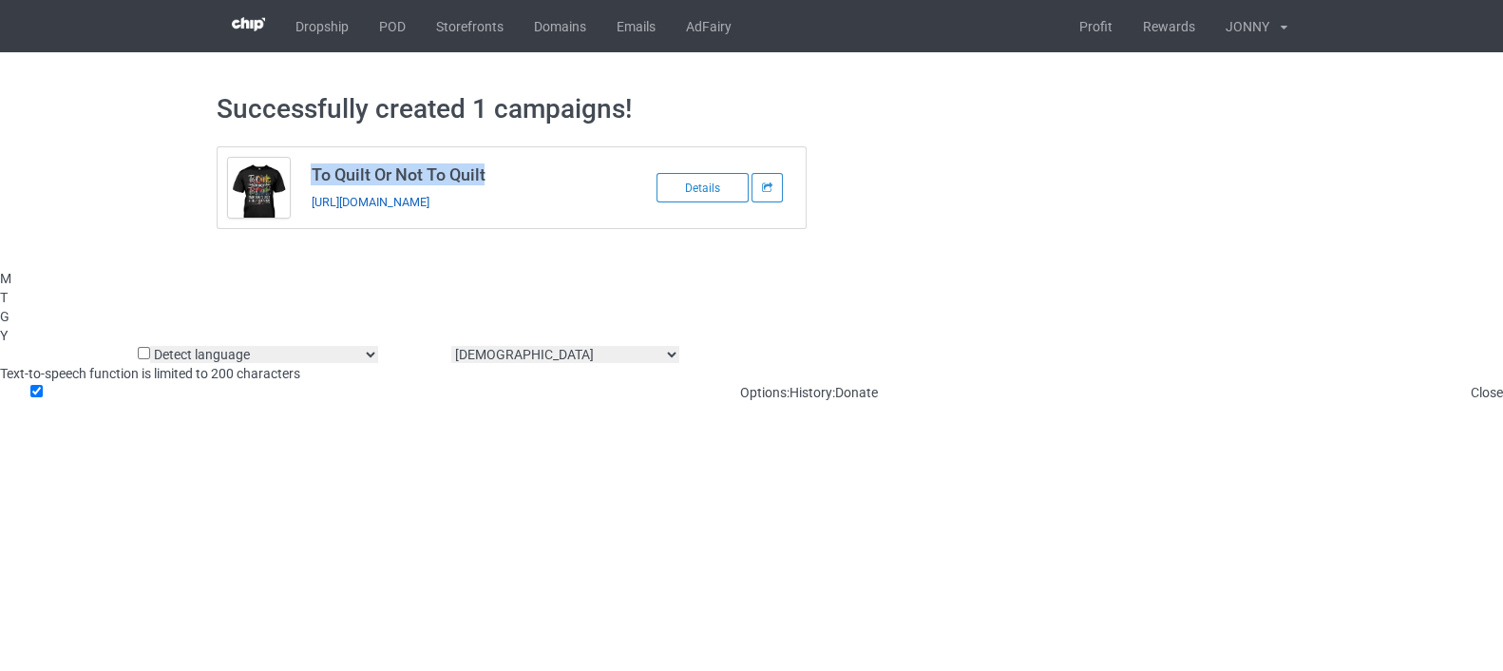
copy link "https://www.teechichi.com/to-quilt-or-not-to-quilt"
